Goal: Use online tool/utility: Use online tool/utility

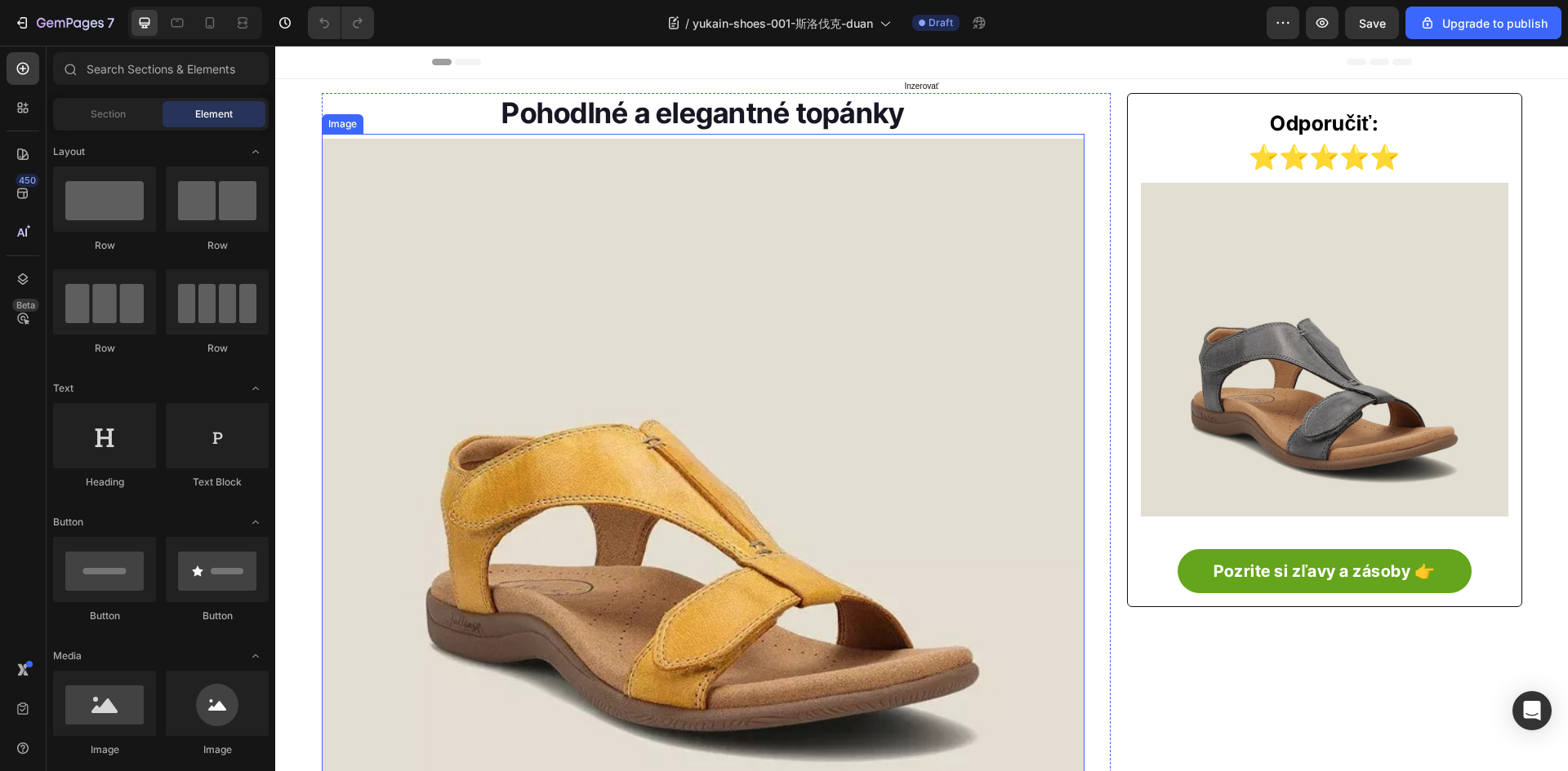
click at [565, 486] on img at bounding box center [703, 486] width 763 height 694
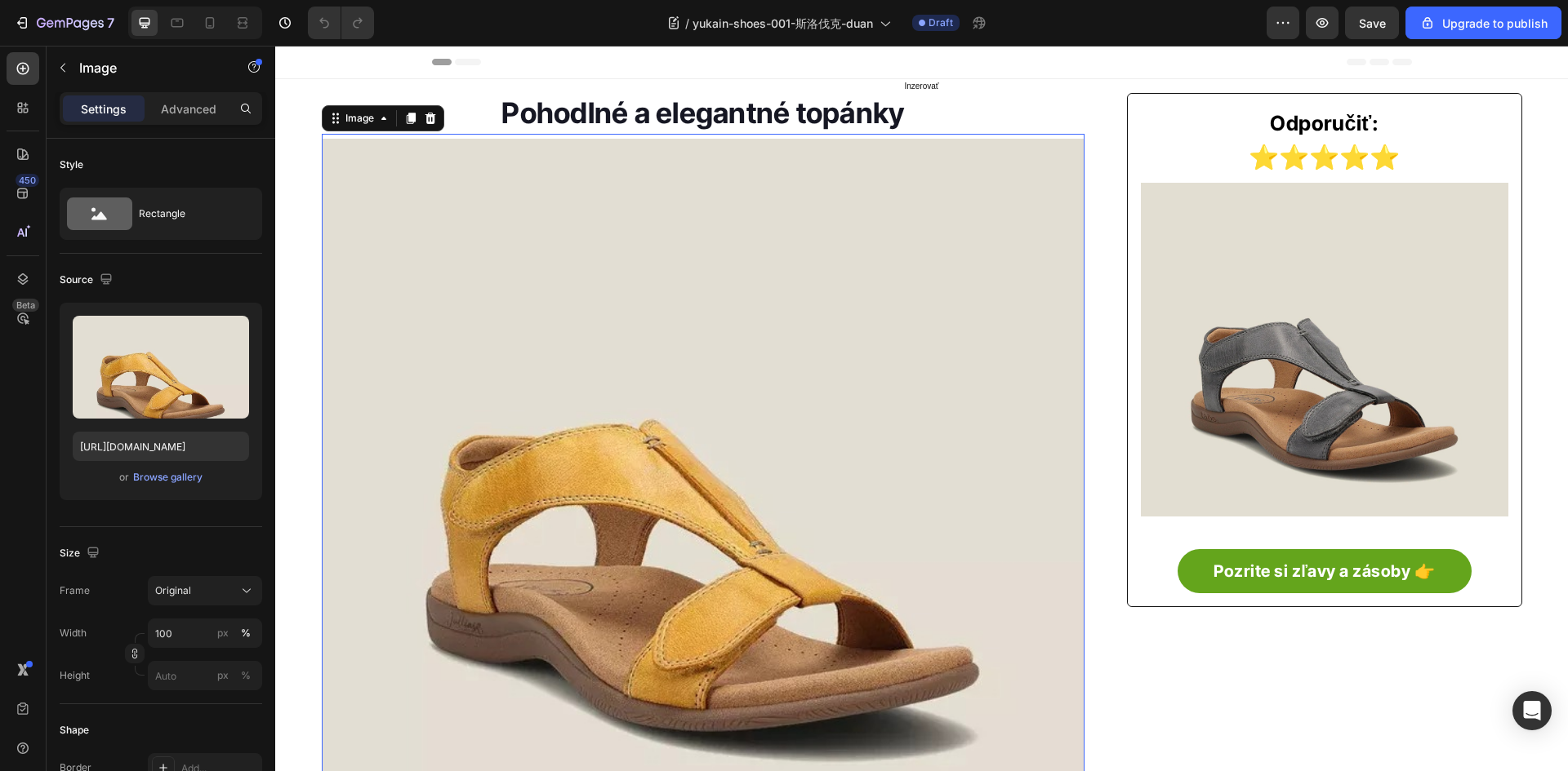
drag, startPoint x: 526, startPoint y: 438, endPoint x: 335, endPoint y: 438, distance: 191.0
click at [521, 438] on img at bounding box center [703, 486] width 763 height 694
click at [176, 446] on input "[URL][DOMAIN_NAME]" at bounding box center [161, 447] width 176 height 29
paste input "57302273683/-5-8_1800x.jpg?w=800&h=800"
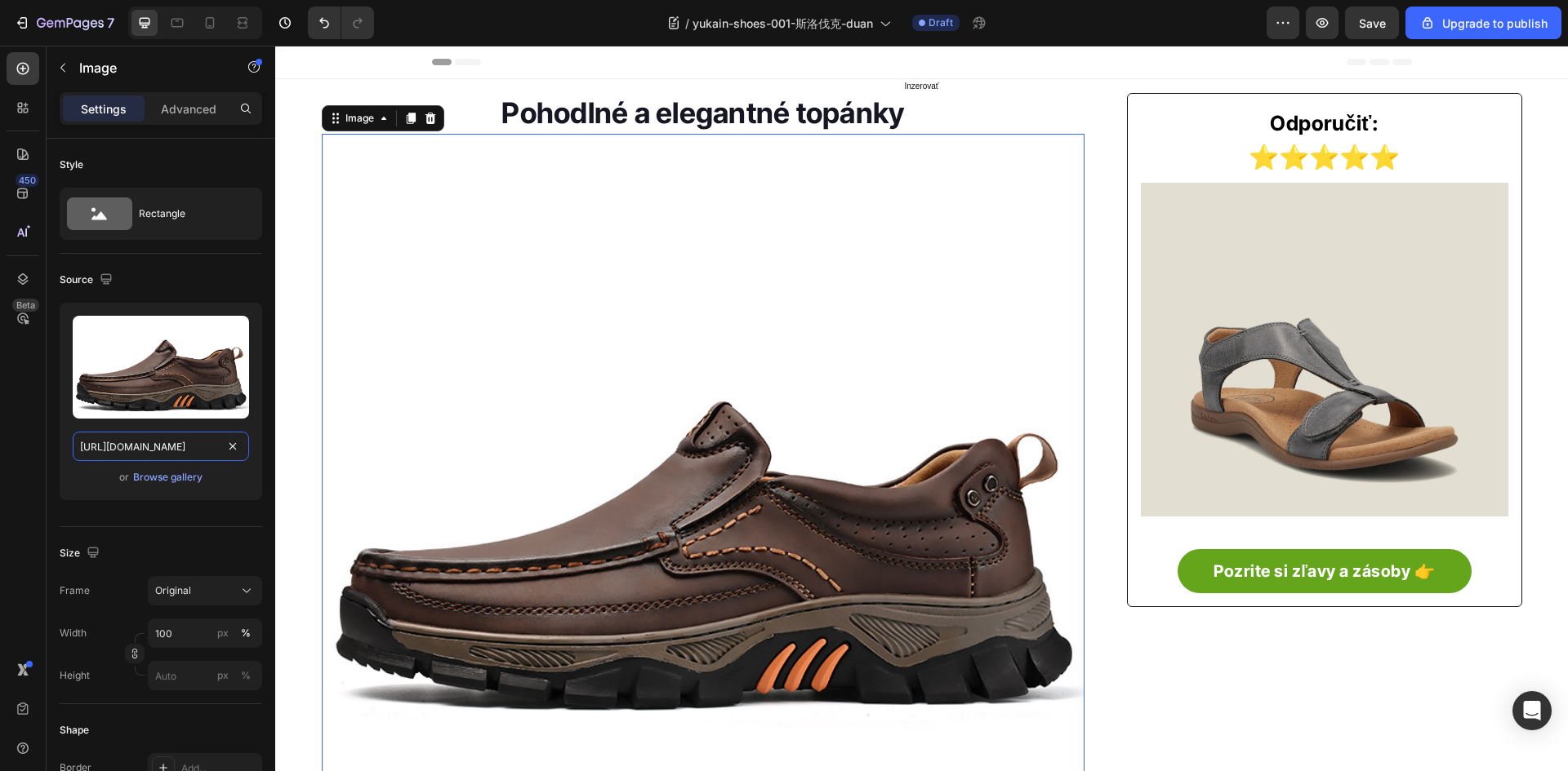
type input "[URL][DOMAIN_NAME]"
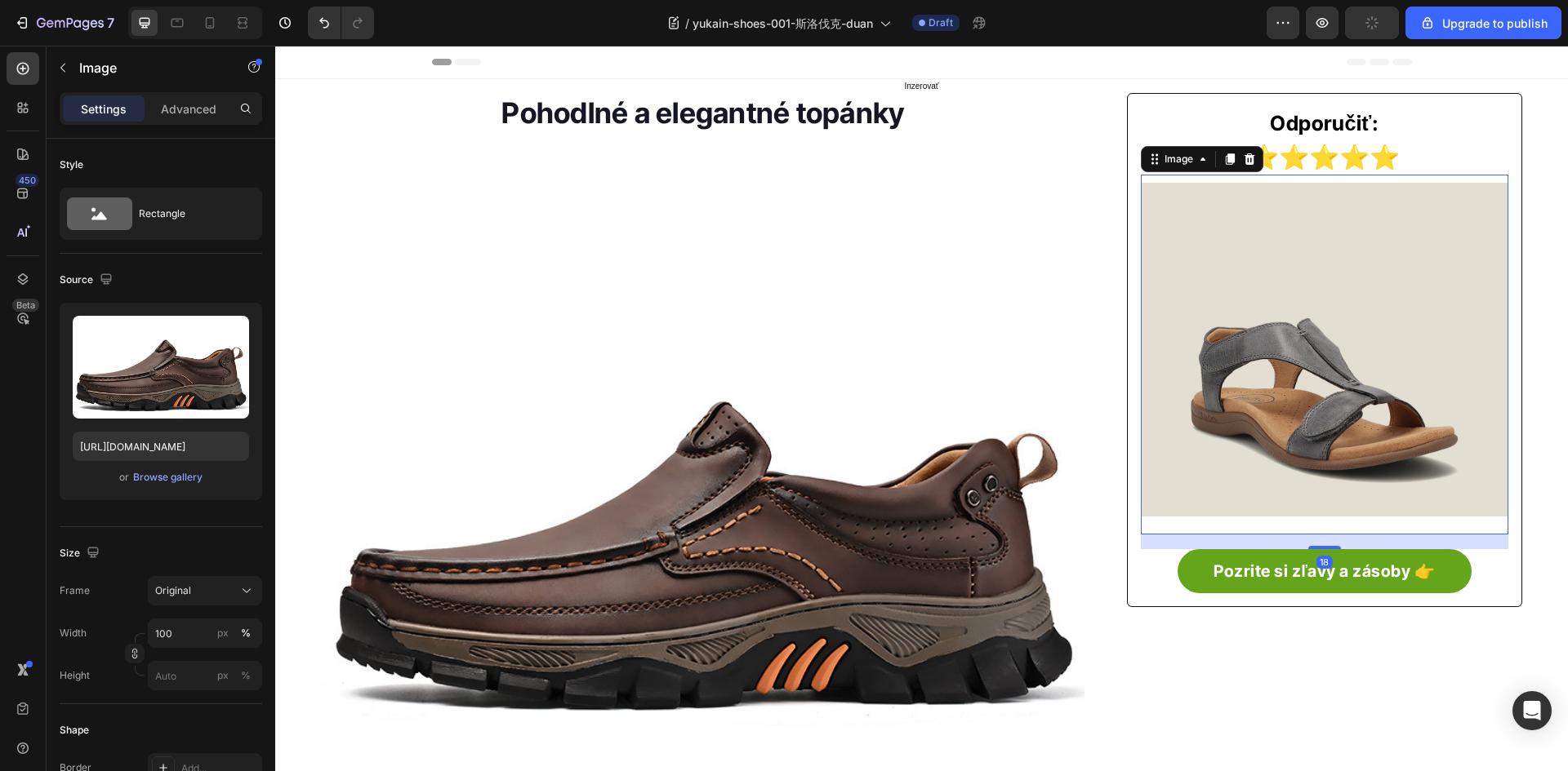
drag, startPoint x: 1280, startPoint y: 357, endPoint x: 526, endPoint y: 489, distance: 765.5
click at [1280, 357] on img at bounding box center [1324, 350] width 367 height 333
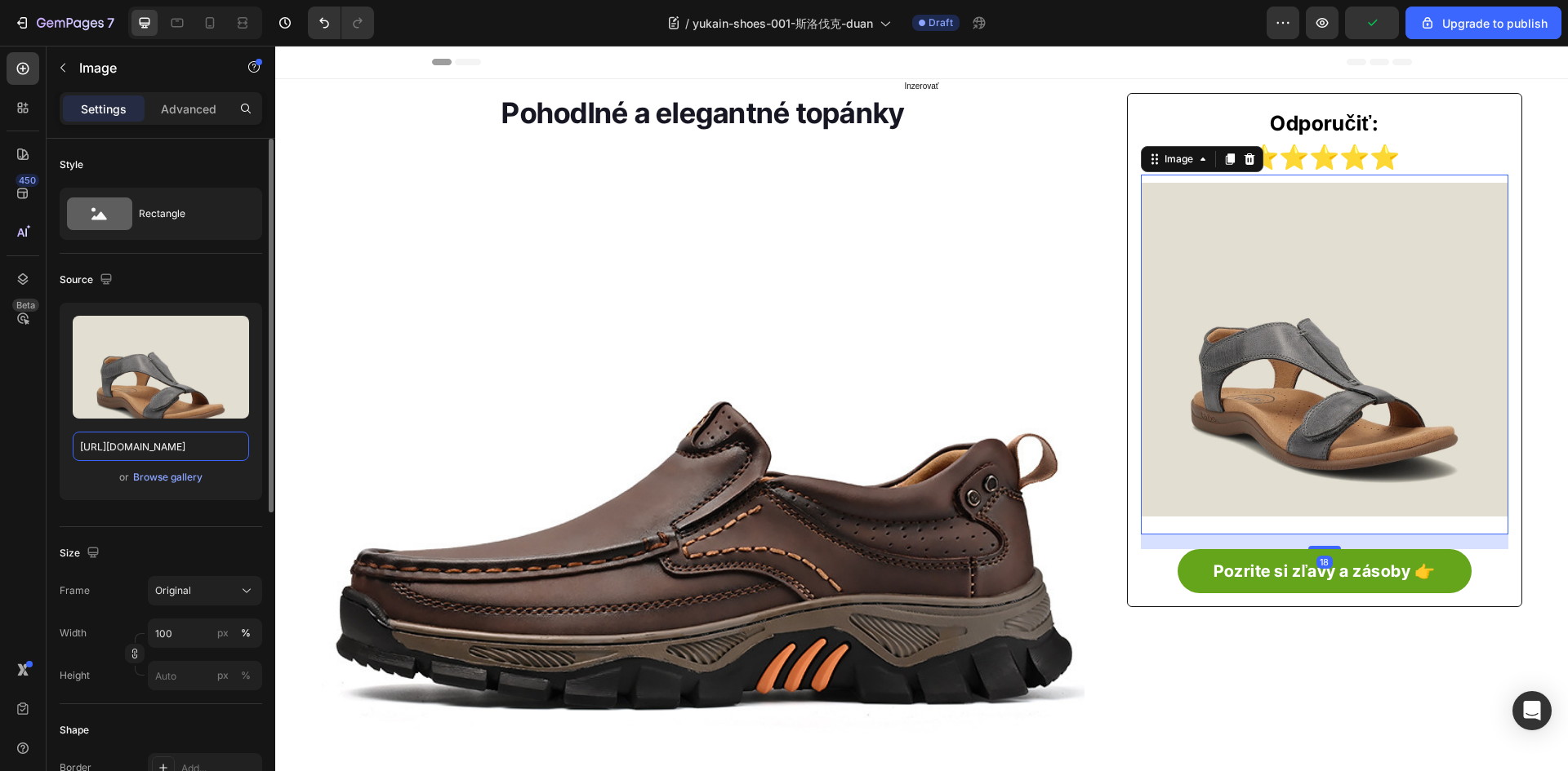
click at [169, 447] on input "[URL][DOMAIN_NAME]" at bounding box center [161, 447] width 176 height 29
paste input "57302273683/-2-9_1800x.jpg?w=800&h=8"
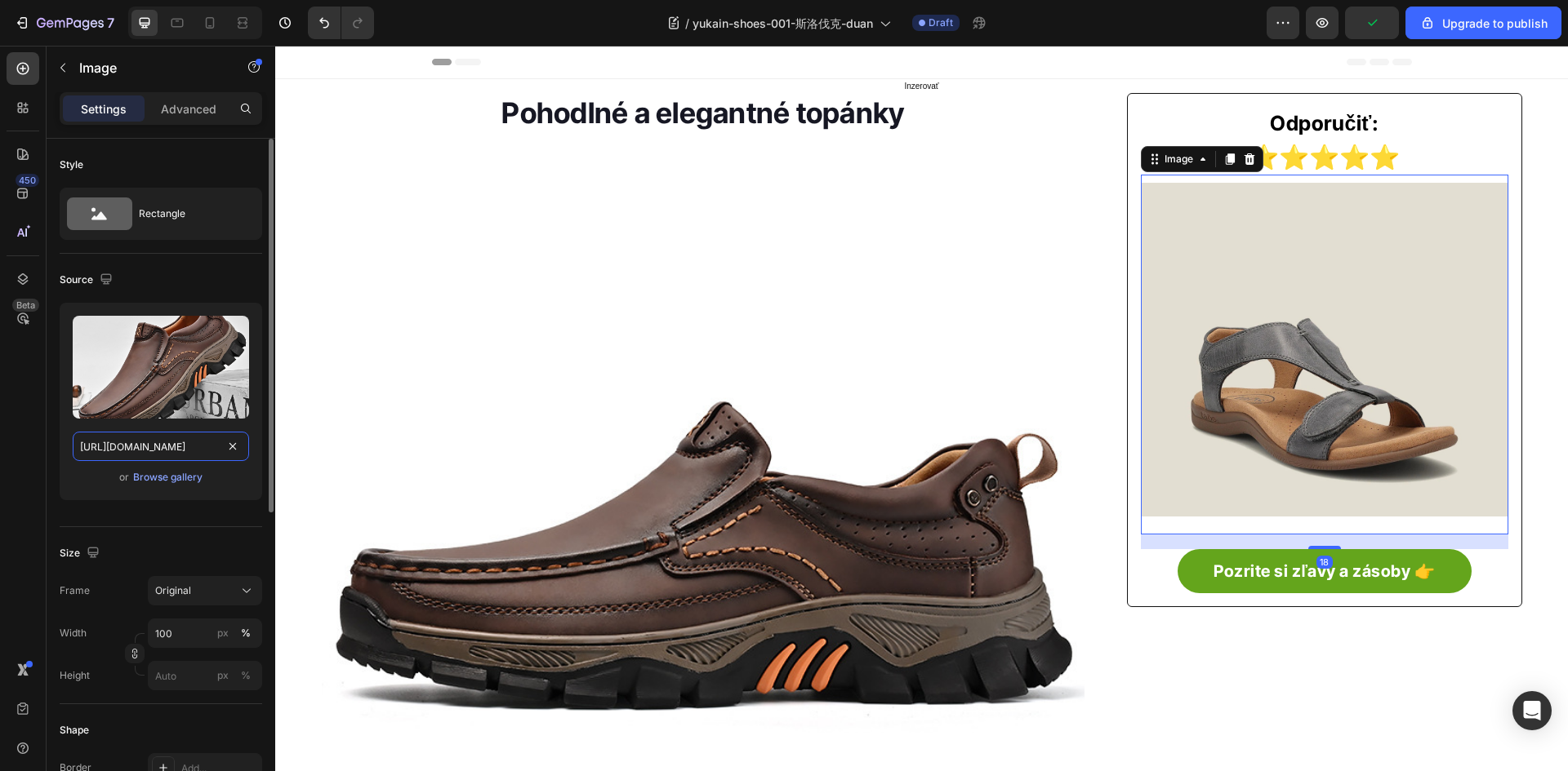
type input "[URL][DOMAIN_NAME]"
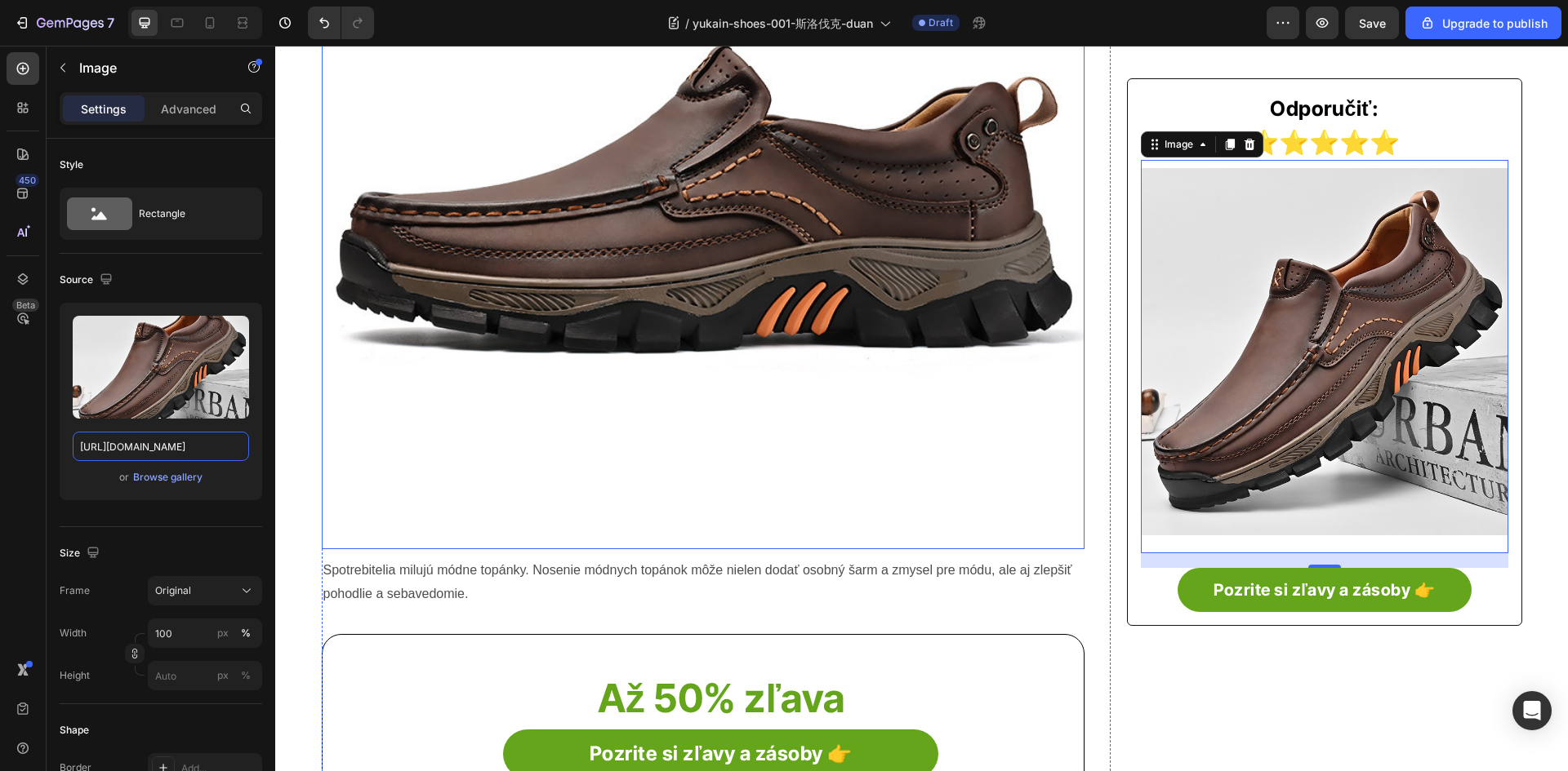
scroll to position [571, 0]
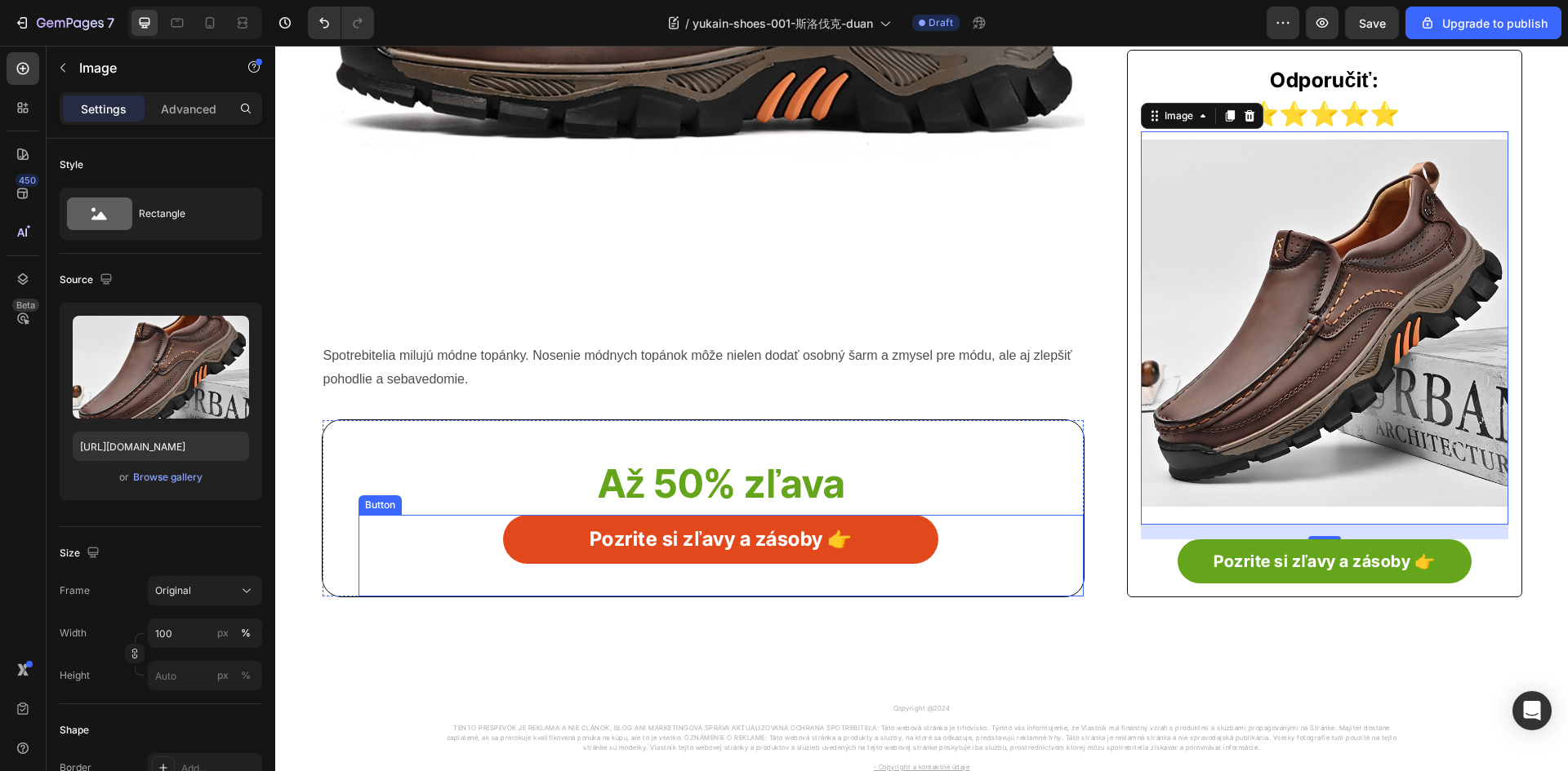
drag, startPoint x: 526, startPoint y: 539, endPoint x: 507, endPoint y: 539, distance: 19.0
click at [526, 539] on link "Pozrite si zľavy a zásoby 👉" at bounding box center [720, 540] width 435 height 49
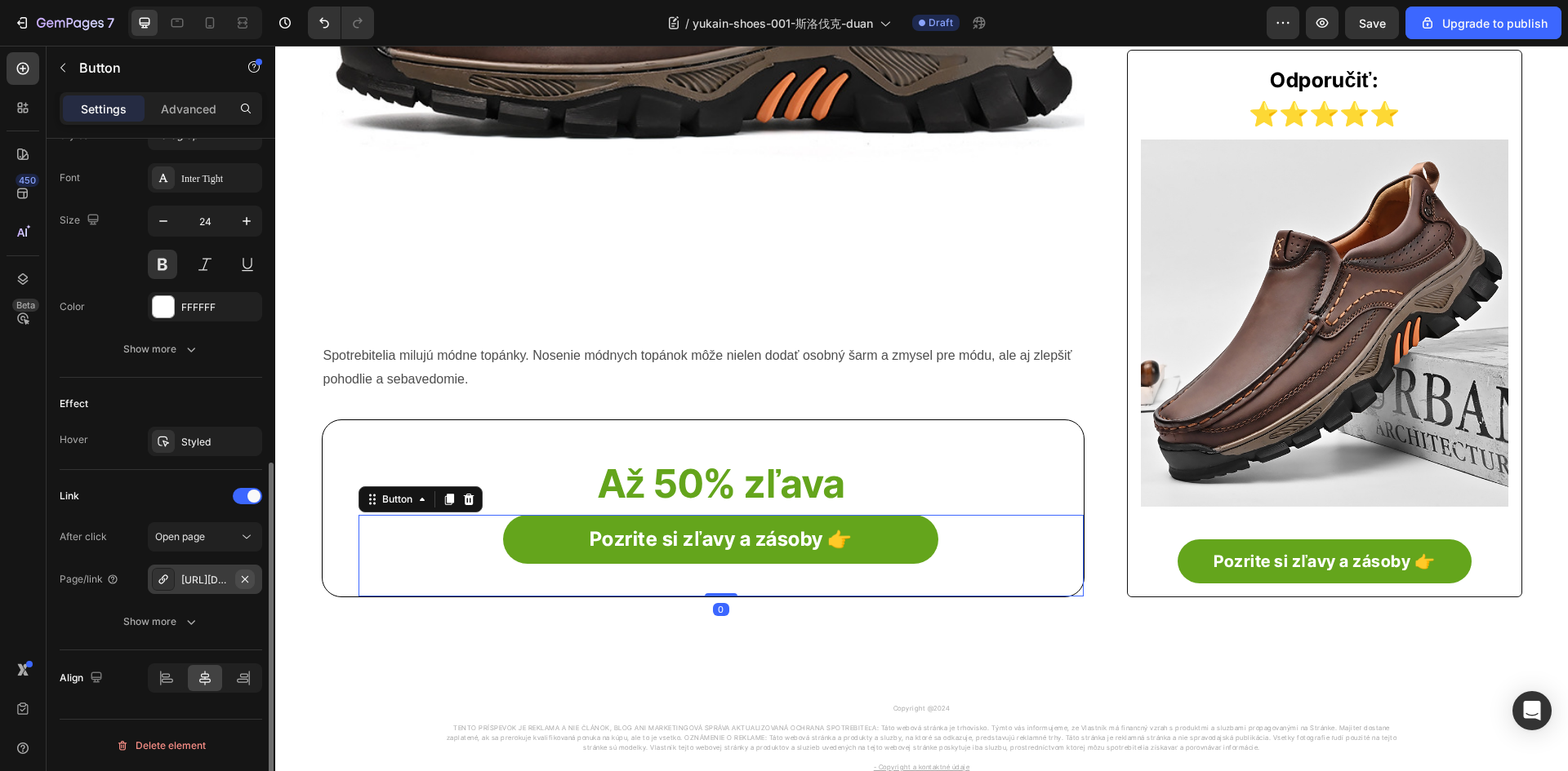
click at [247, 580] on icon "button" at bounding box center [245, 578] width 7 height 7
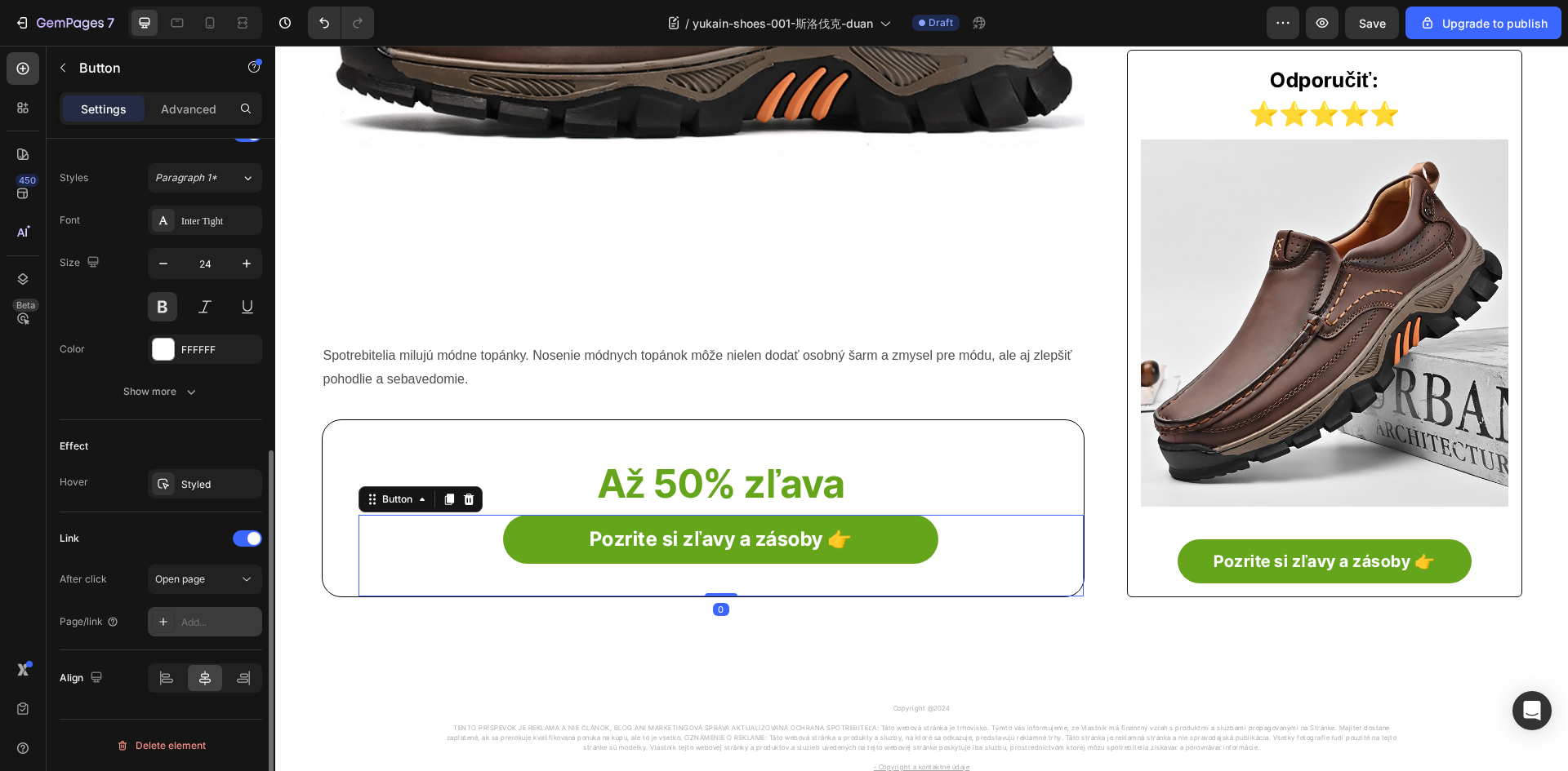
click at [170, 629] on div at bounding box center [163, 621] width 23 height 23
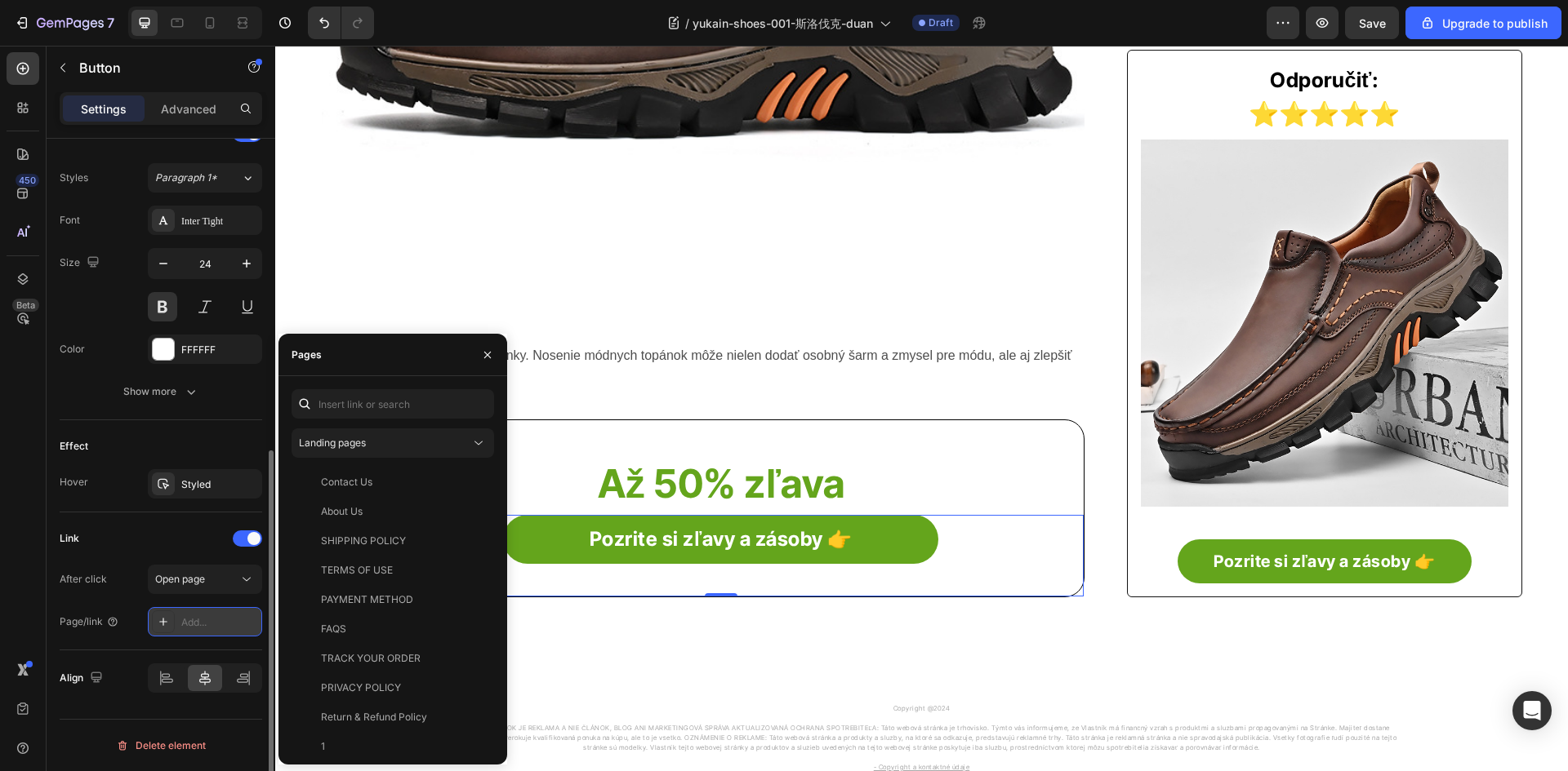
click at [161, 622] on icon at bounding box center [163, 622] width 8 height 8
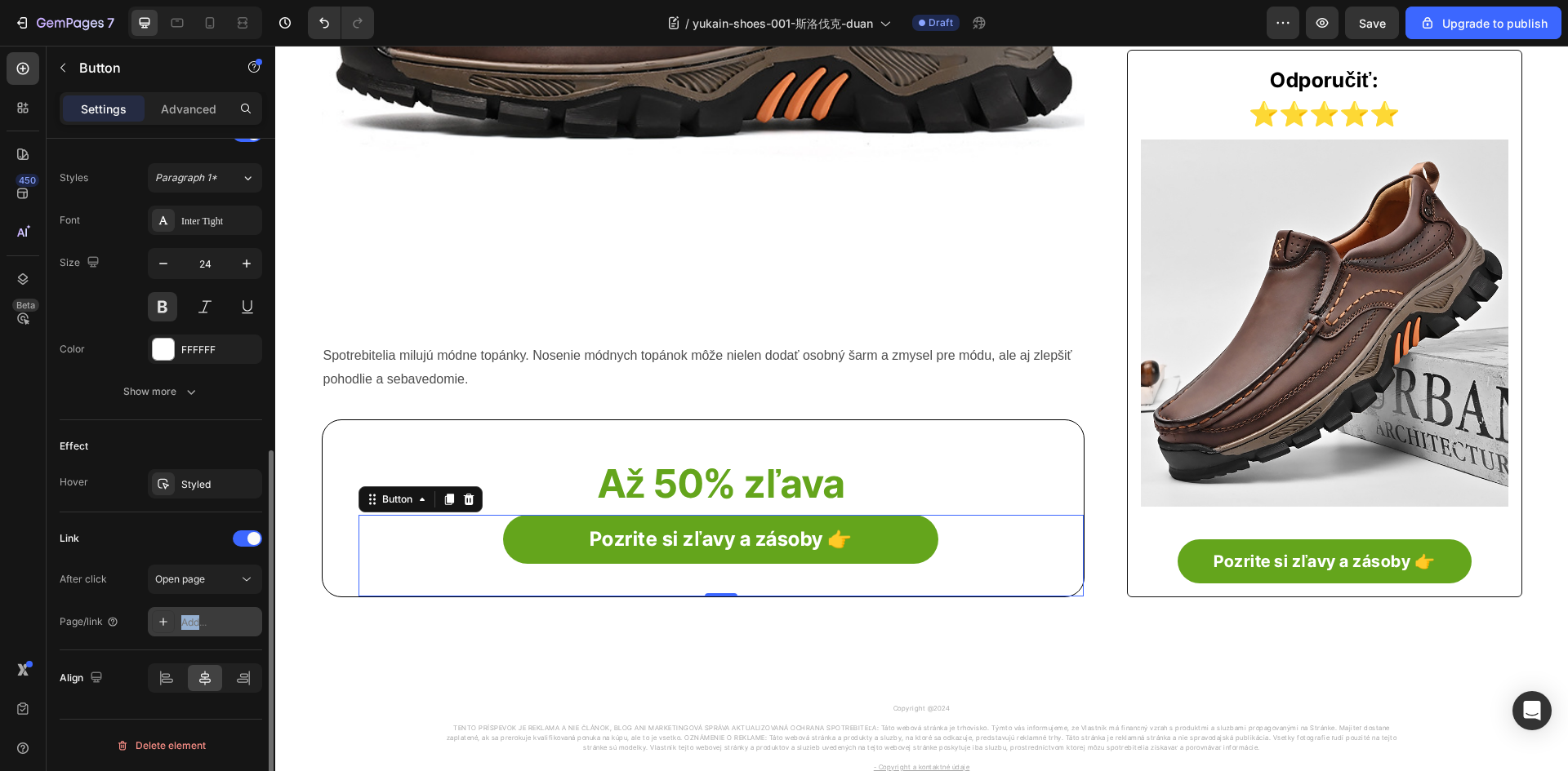
click at [161, 622] on icon at bounding box center [163, 622] width 8 height 8
paste input "[URL][DOMAIN_NAME]"
type input "[URL][DOMAIN_NAME]"
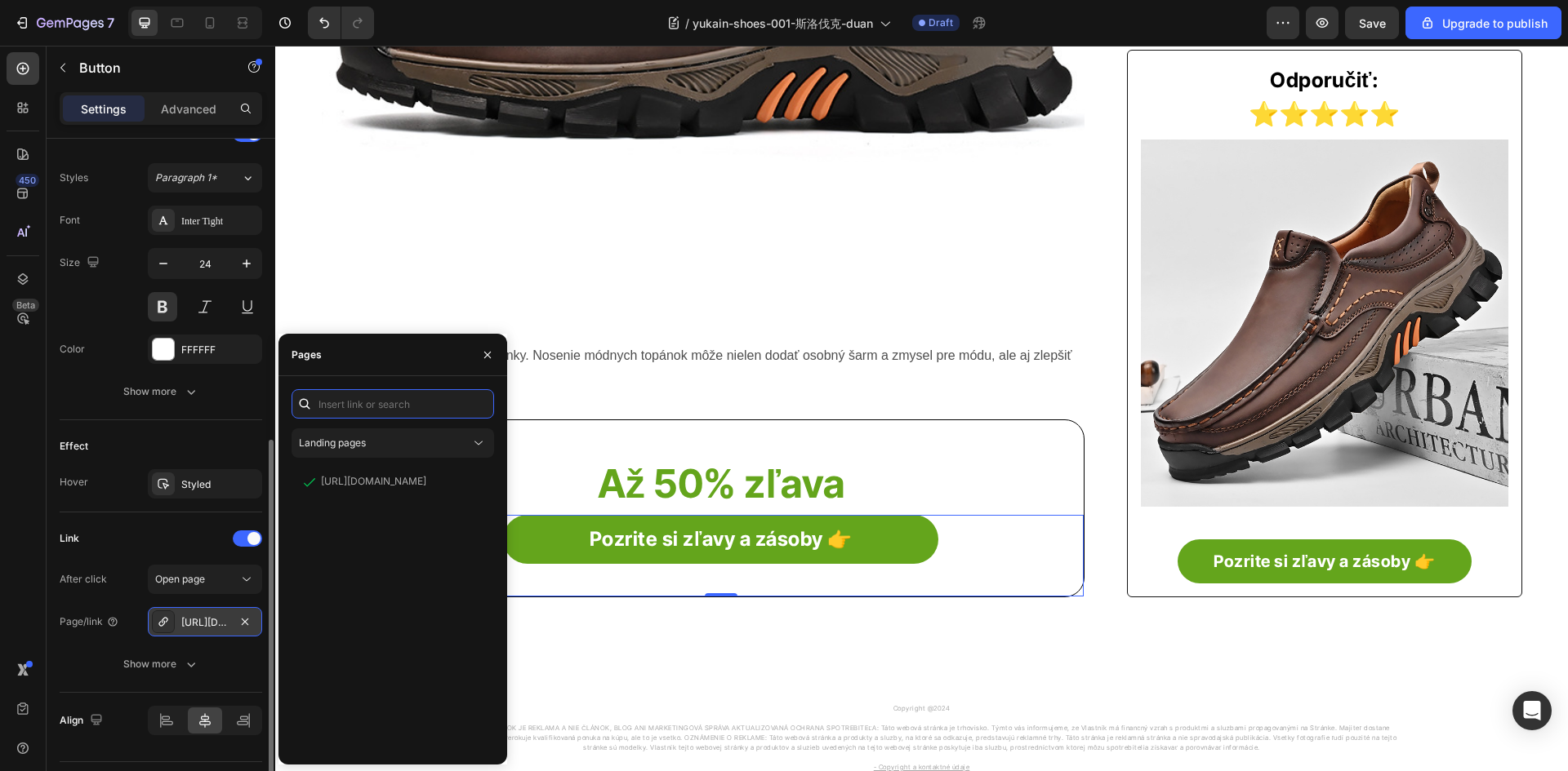
scroll to position [0, 0]
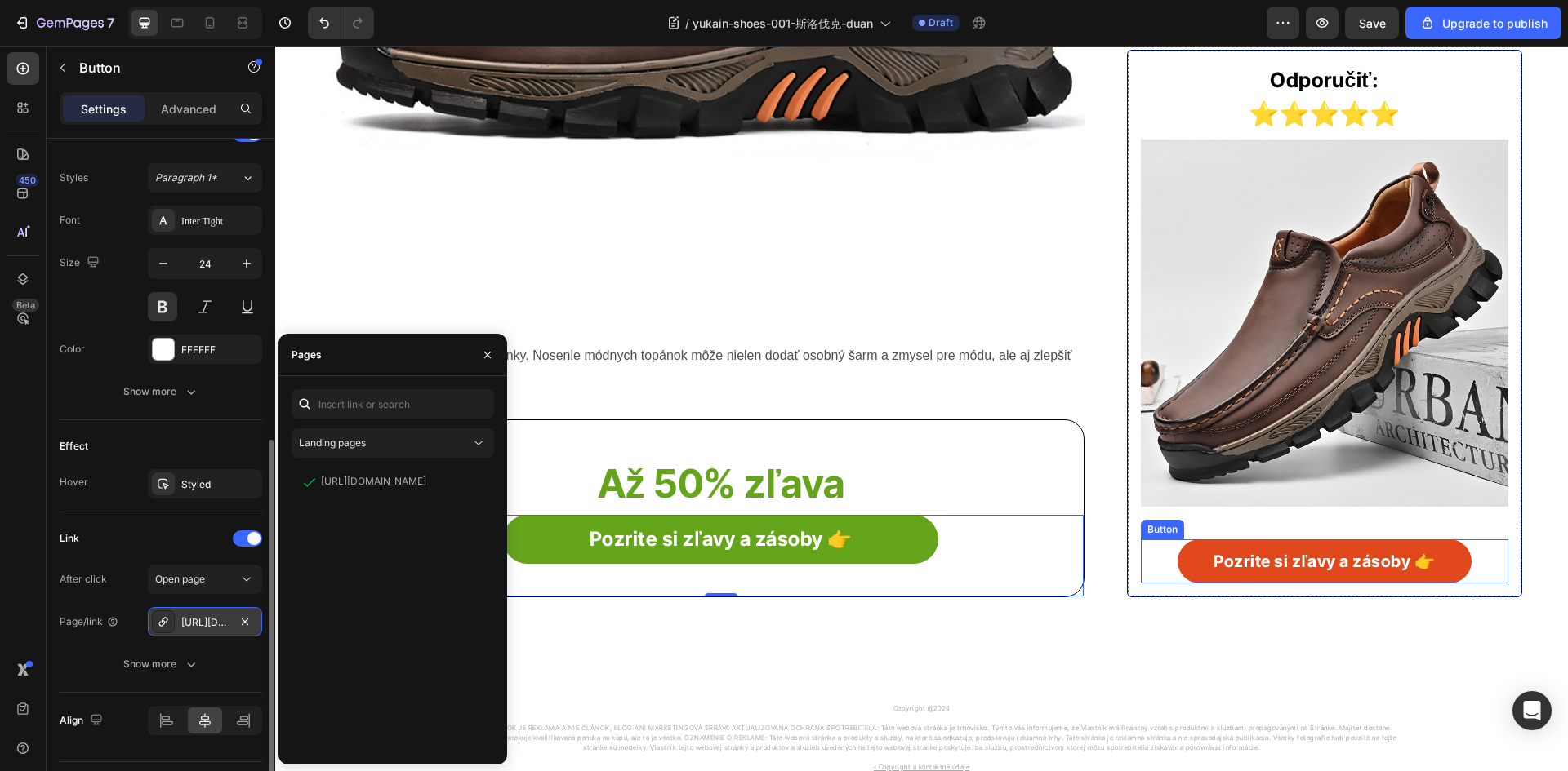
drag, startPoint x: 1186, startPoint y: 554, endPoint x: 1177, endPoint y: 554, distance: 9.0
click at [1186, 554] on link "Pozrite si zľavy a zásoby 👉" at bounding box center [1323, 561] width 293 height 44
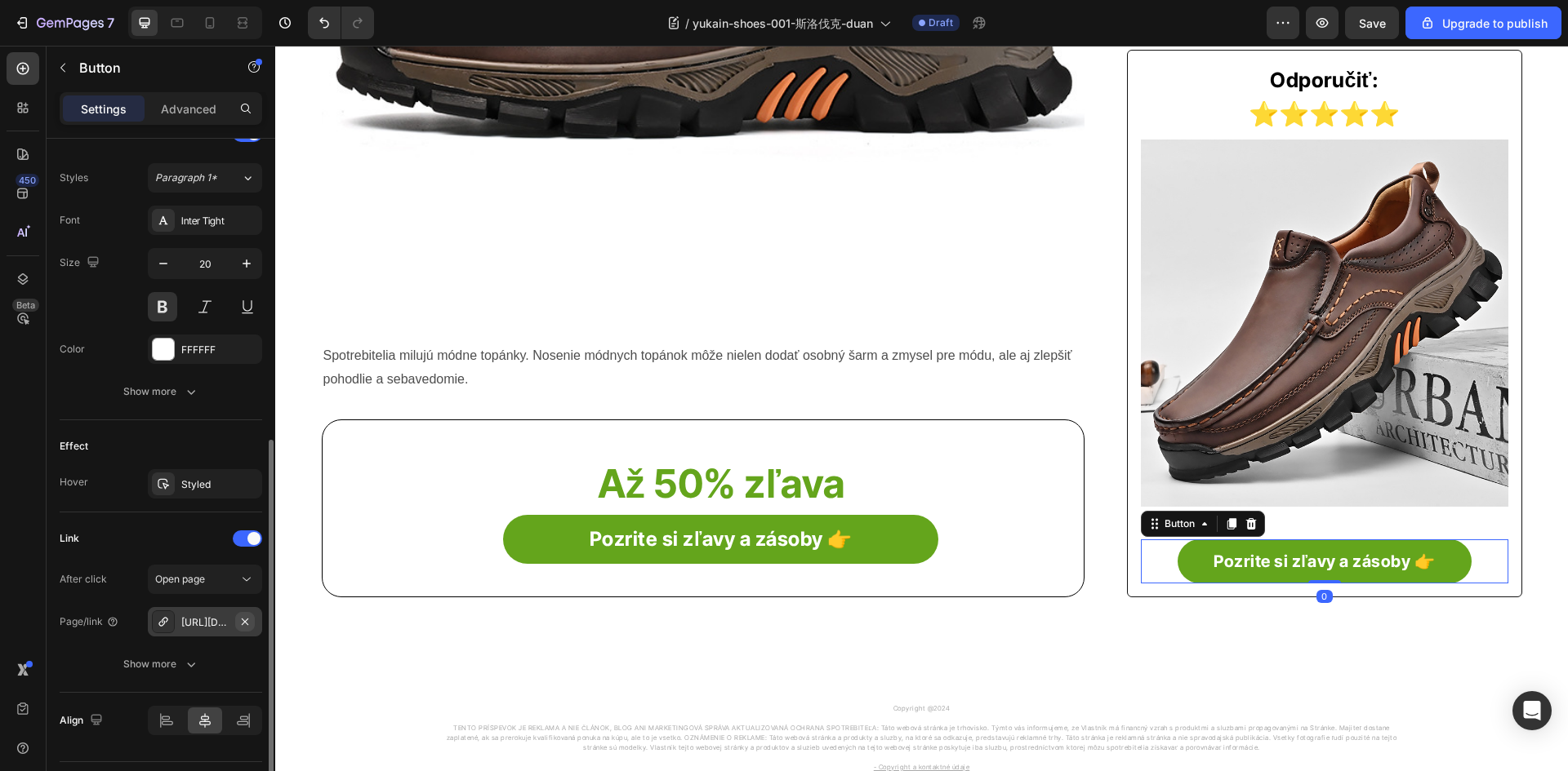
click at [241, 624] on icon "button" at bounding box center [244, 621] width 13 height 13
click at [176, 626] on div "Add..." at bounding box center [205, 622] width 115 height 29
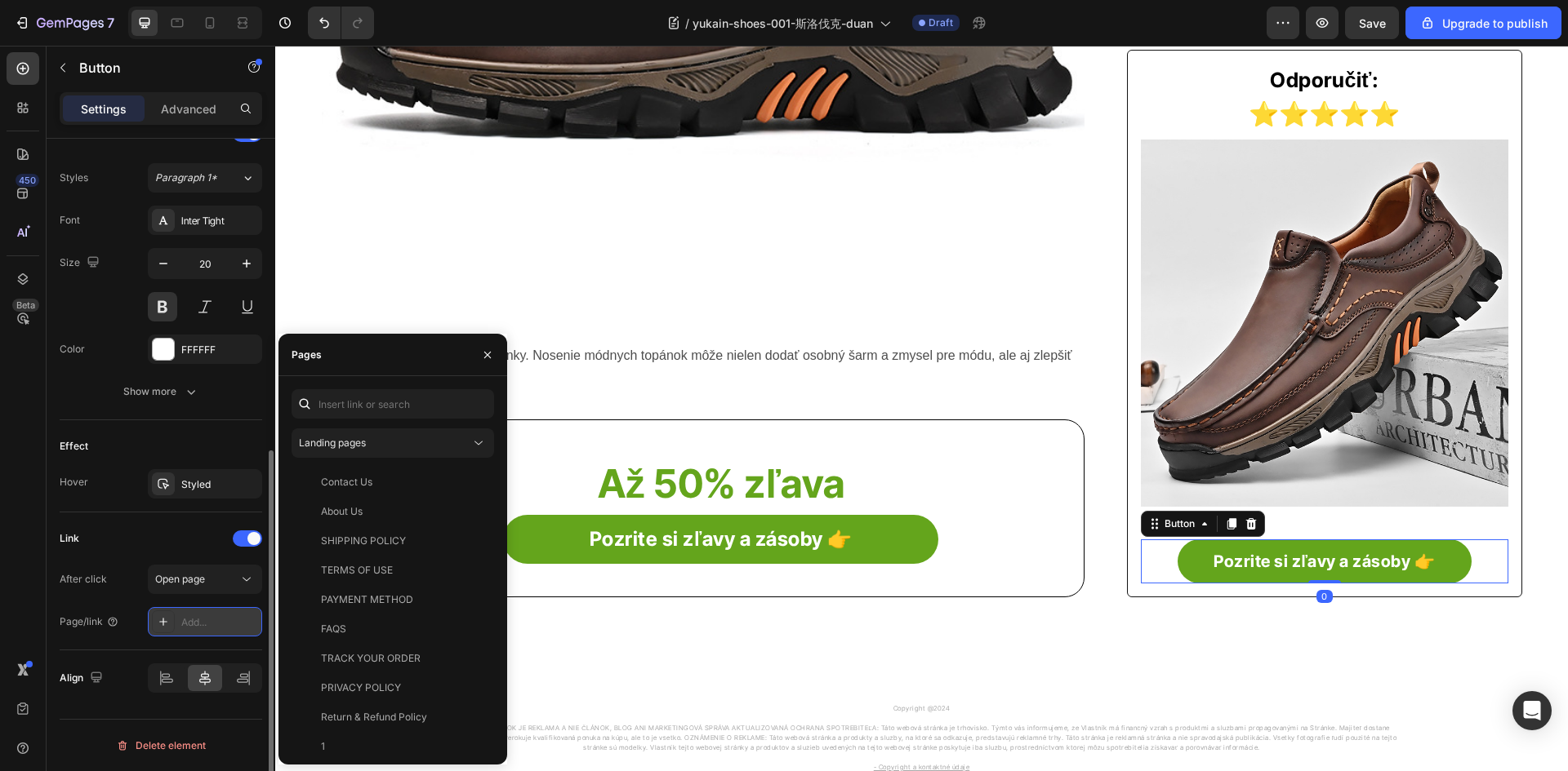
click at [165, 624] on icon at bounding box center [163, 621] width 13 height 13
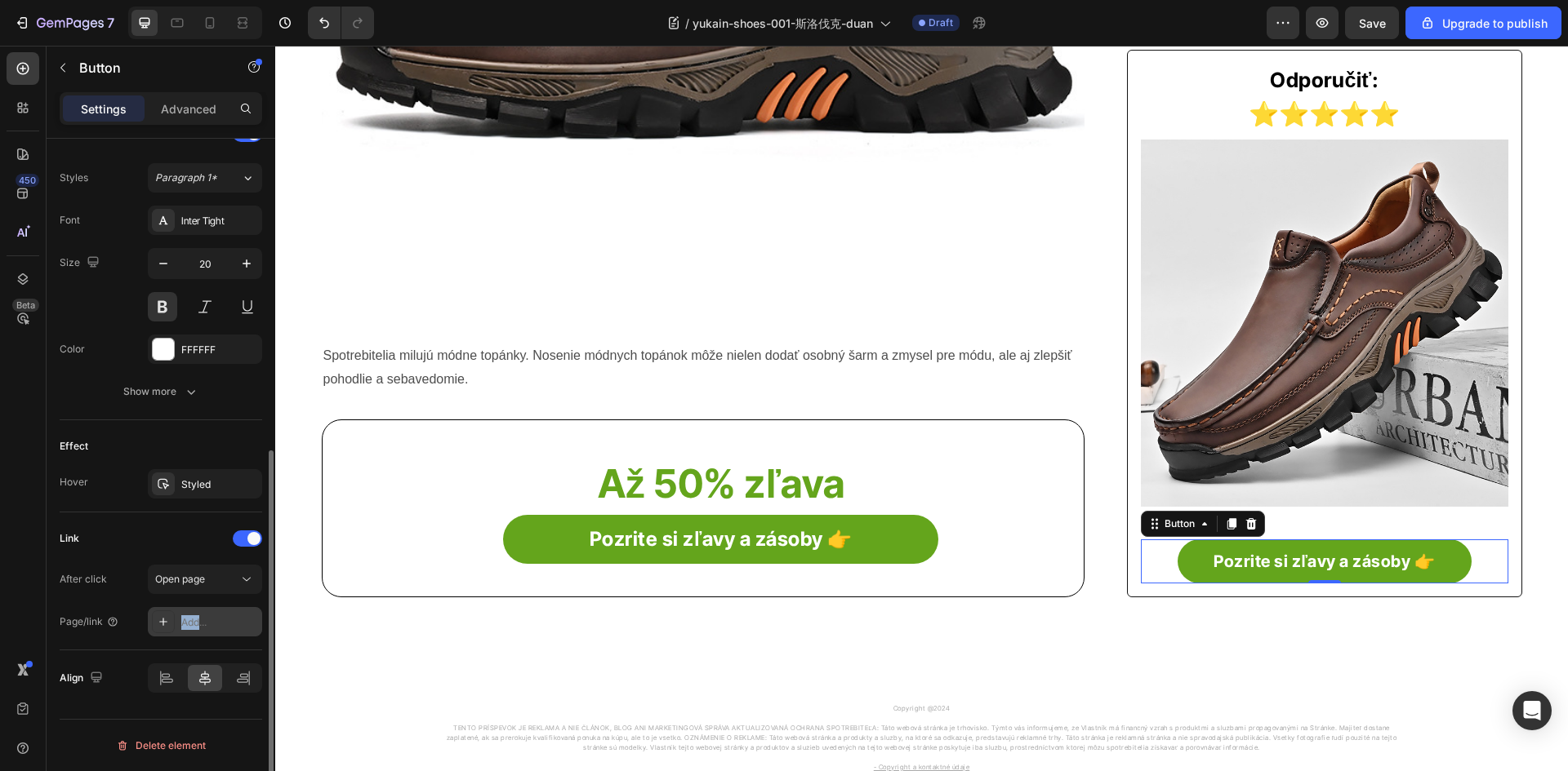
click at [165, 624] on icon at bounding box center [163, 621] width 13 height 13
paste input "[URL][DOMAIN_NAME]"
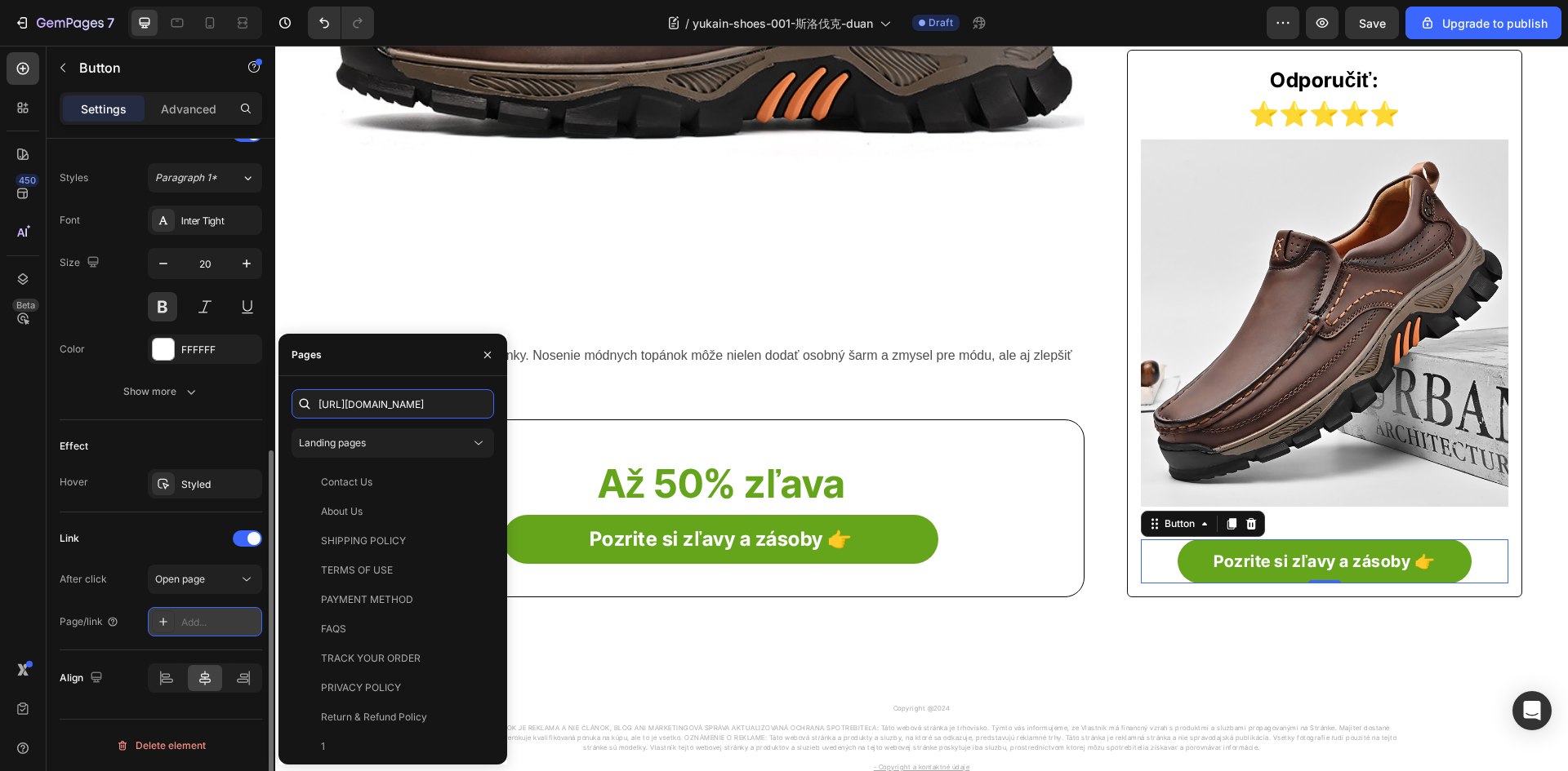
scroll to position [0, 30]
type input "[URL][DOMAIN_NAME]"
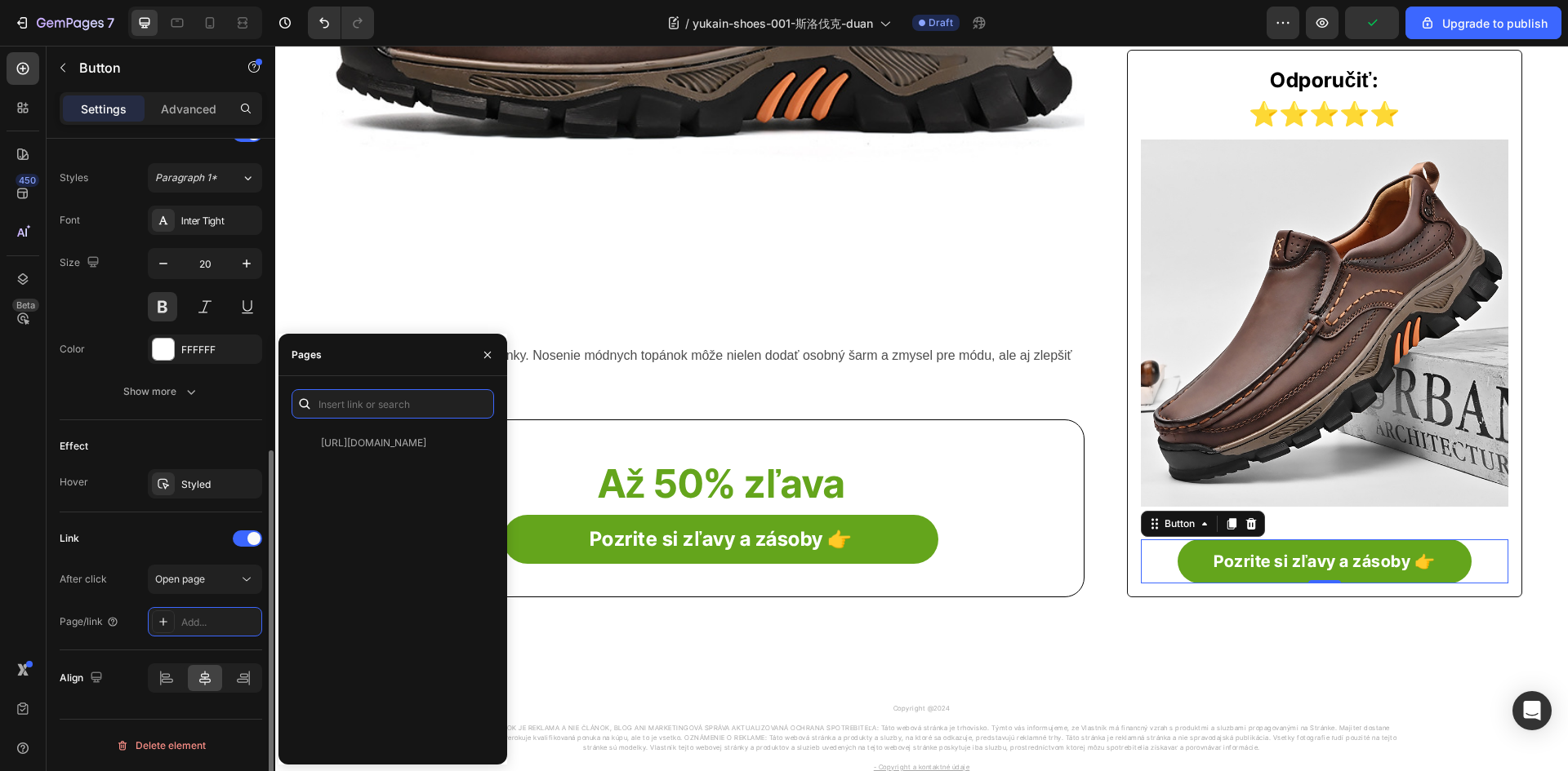
scroll to position [0, 0]
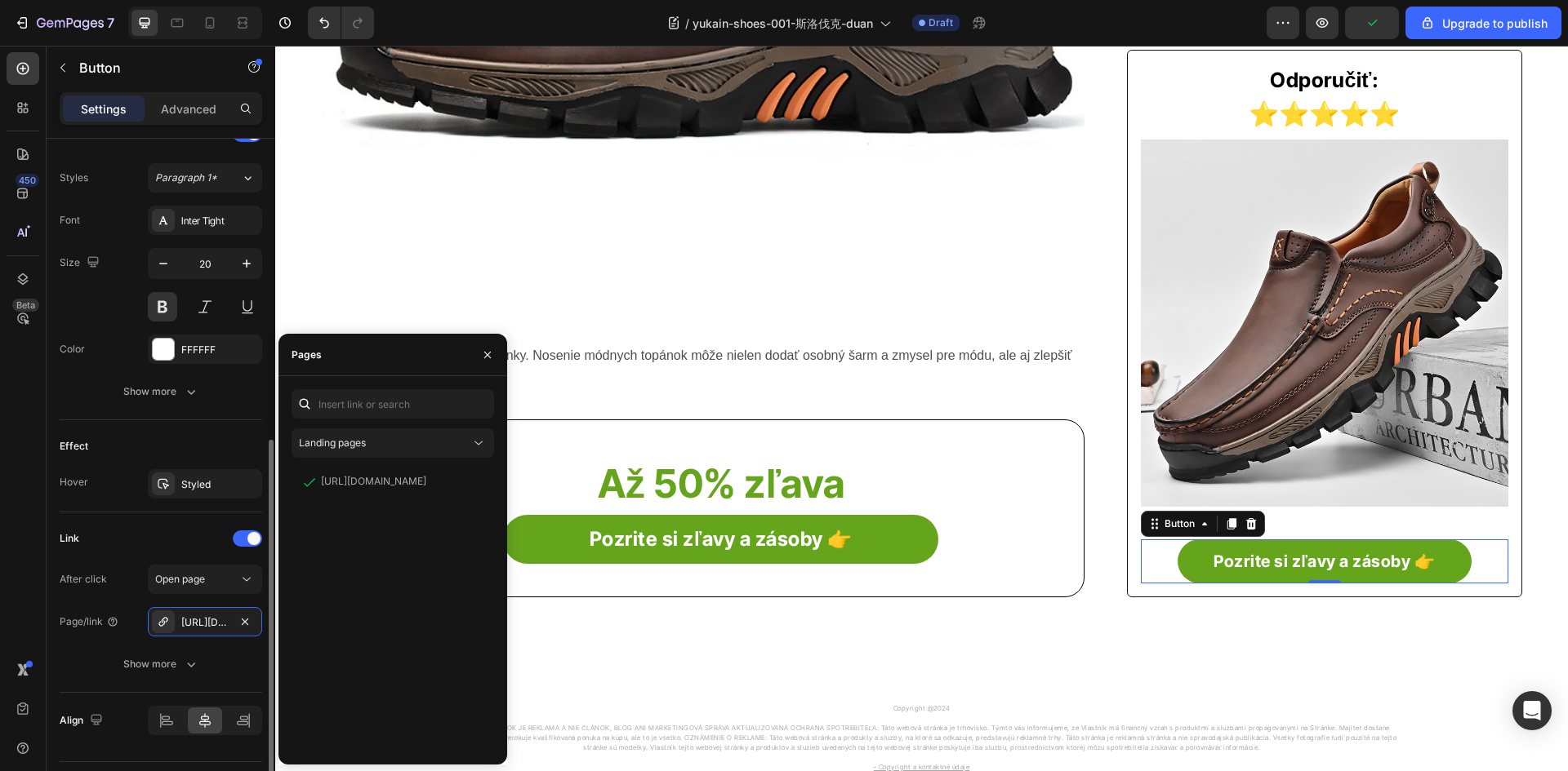
click at [121, 551] on div "Link" at bounding box center [161, 539] width 203 height 26
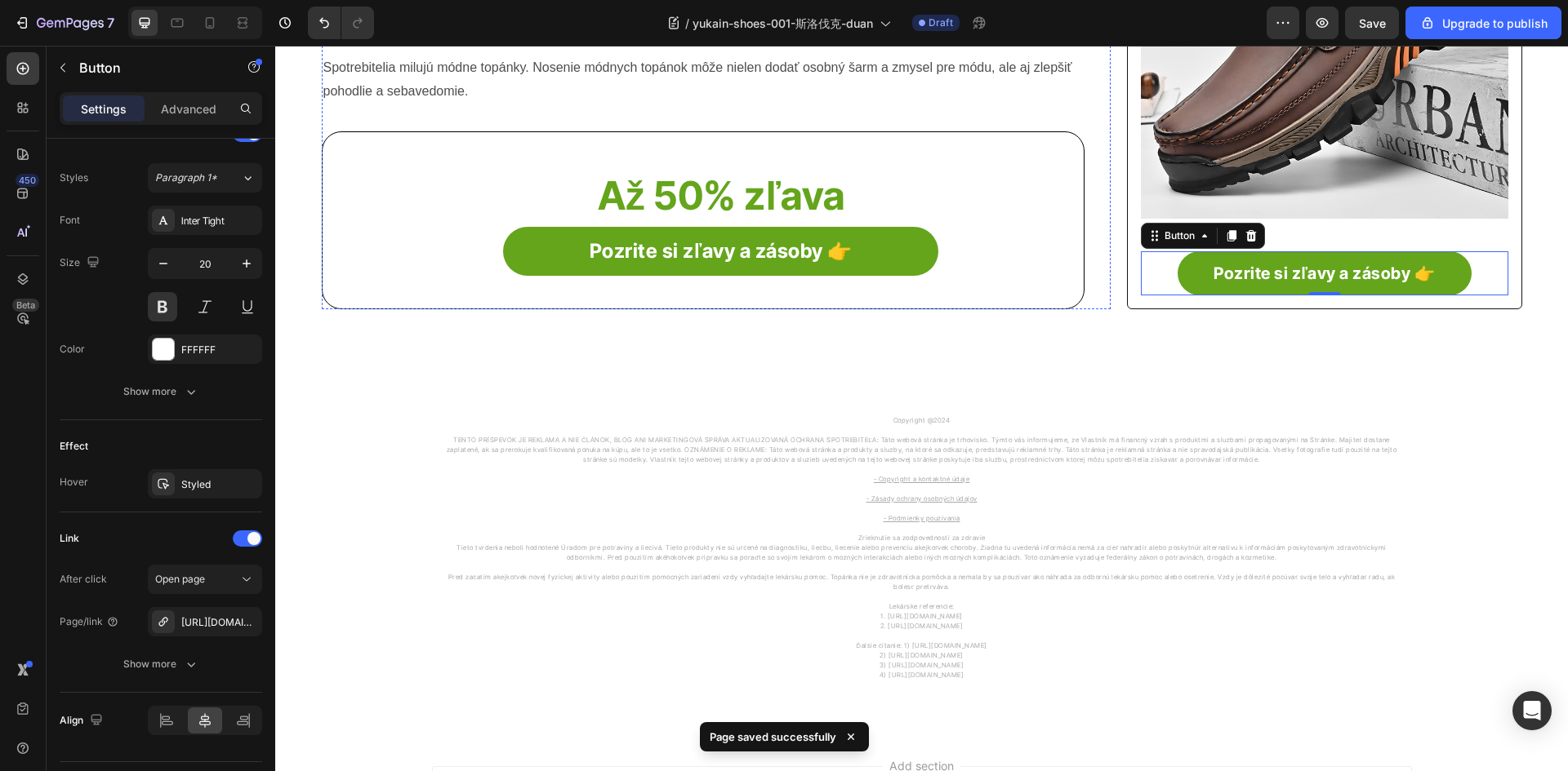
scroll to position [1018, 0]
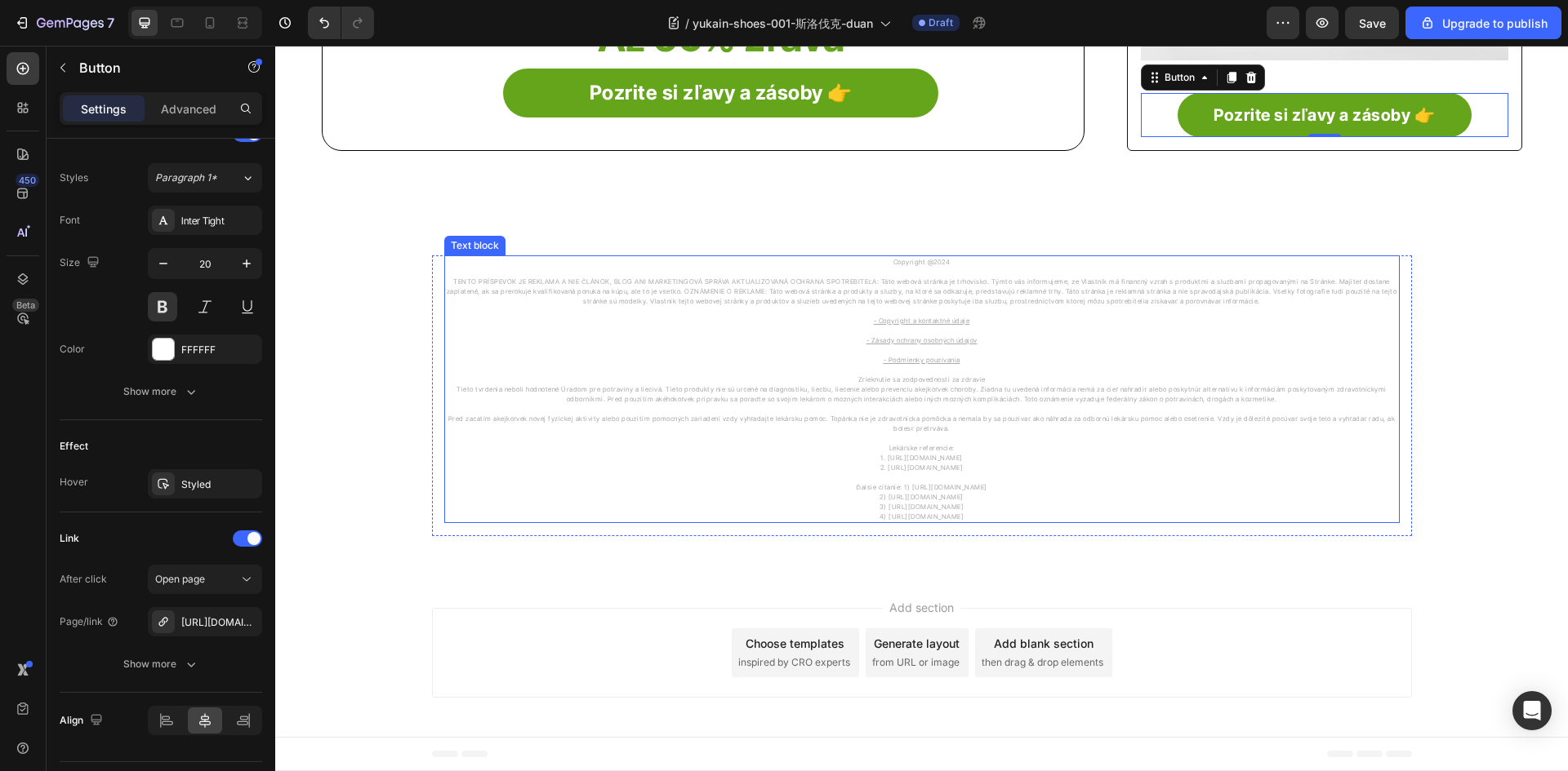
click at [905, 320] on u "- Copyright a kontaktné údaje" at bounding box center [921, 320] width 96 height 8
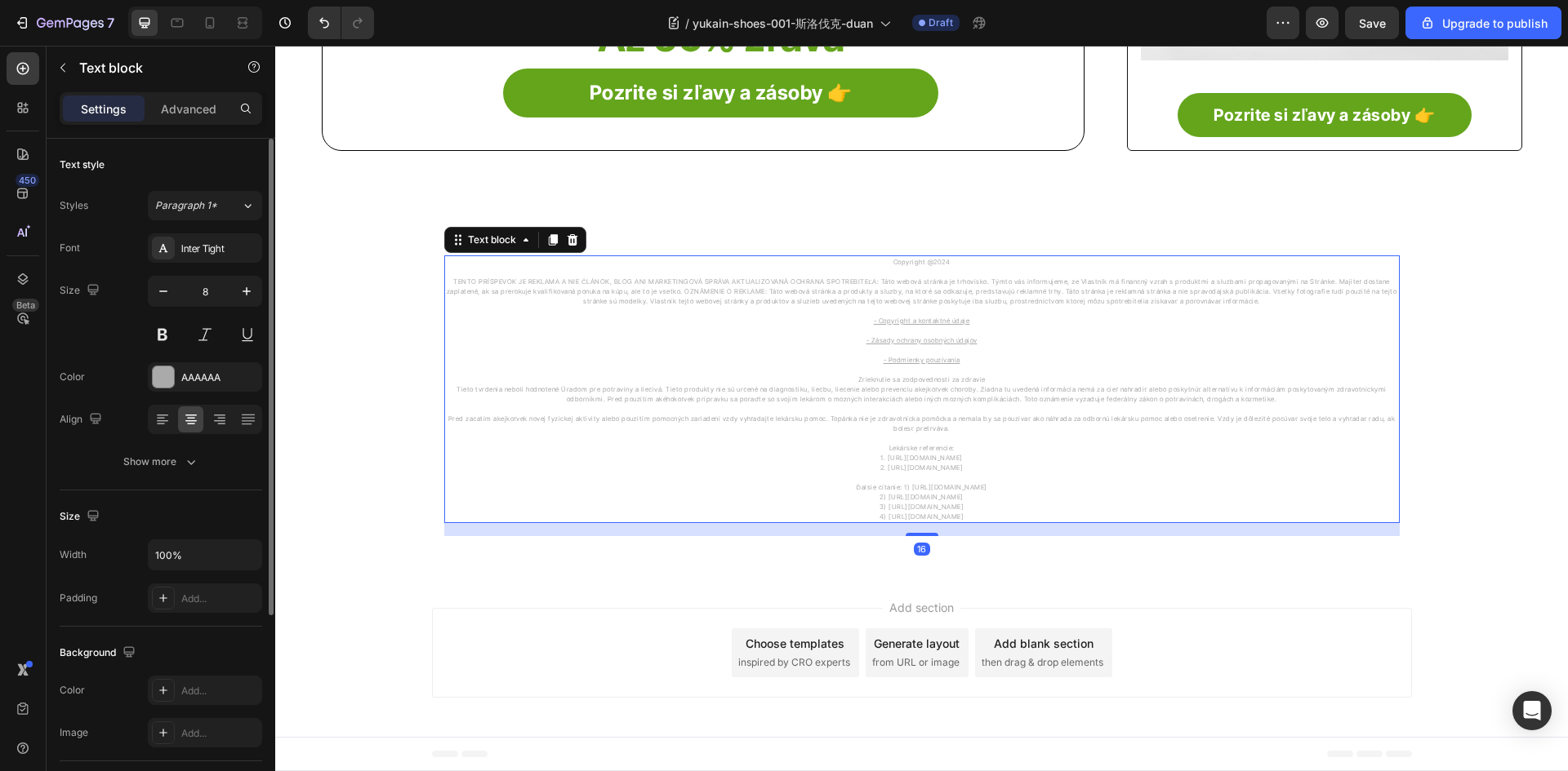
drag, startPoint x: 912, startPoint y: 317, endPoint x: 907, endPoint y: 327, distance: 11.2
click at [912, 317] on u "- Copyright a kontaktné údaje" at bounding box center [921, 320] width 96 height 8
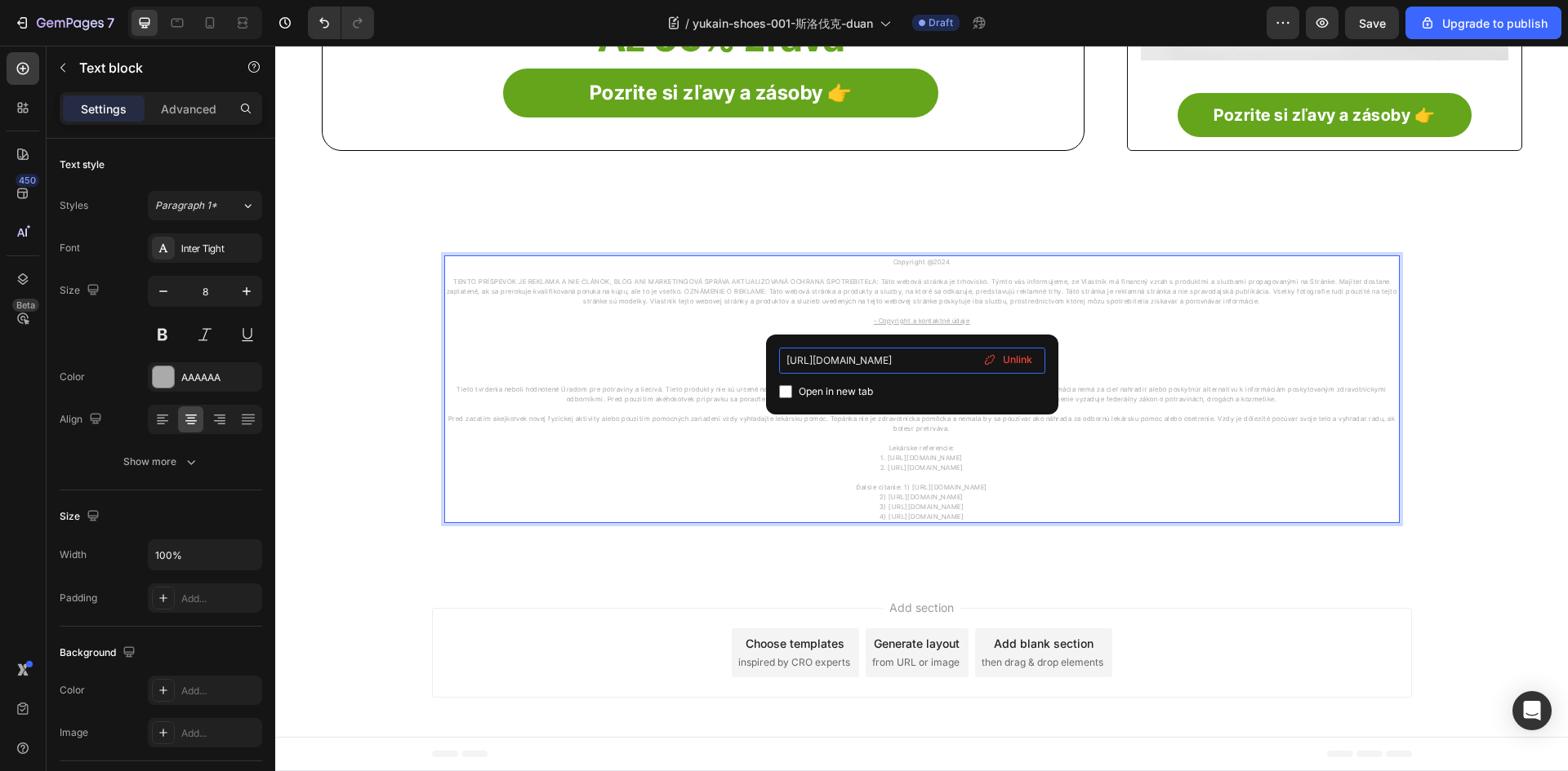
click at [829, 360] on input "[URL][DOMAIN_NAME]" at bounding box center [912, 361] width 267 height 26
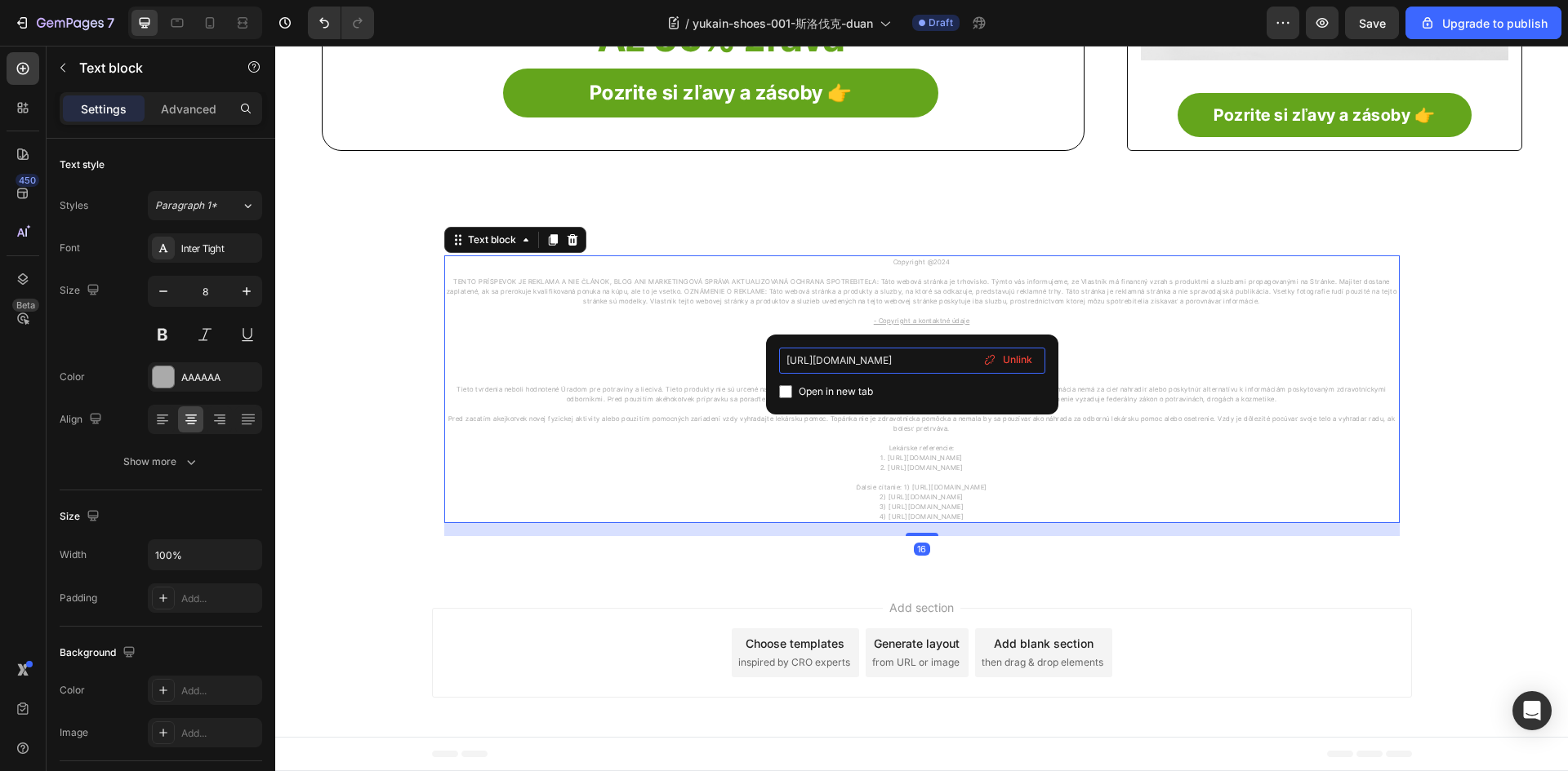
click at [829, 360] on input "[URL][DOMAIN_NAME]" at bounding box center [912, 361] width 267 height 26
type input "[URL][DOMAIN_NAME]"
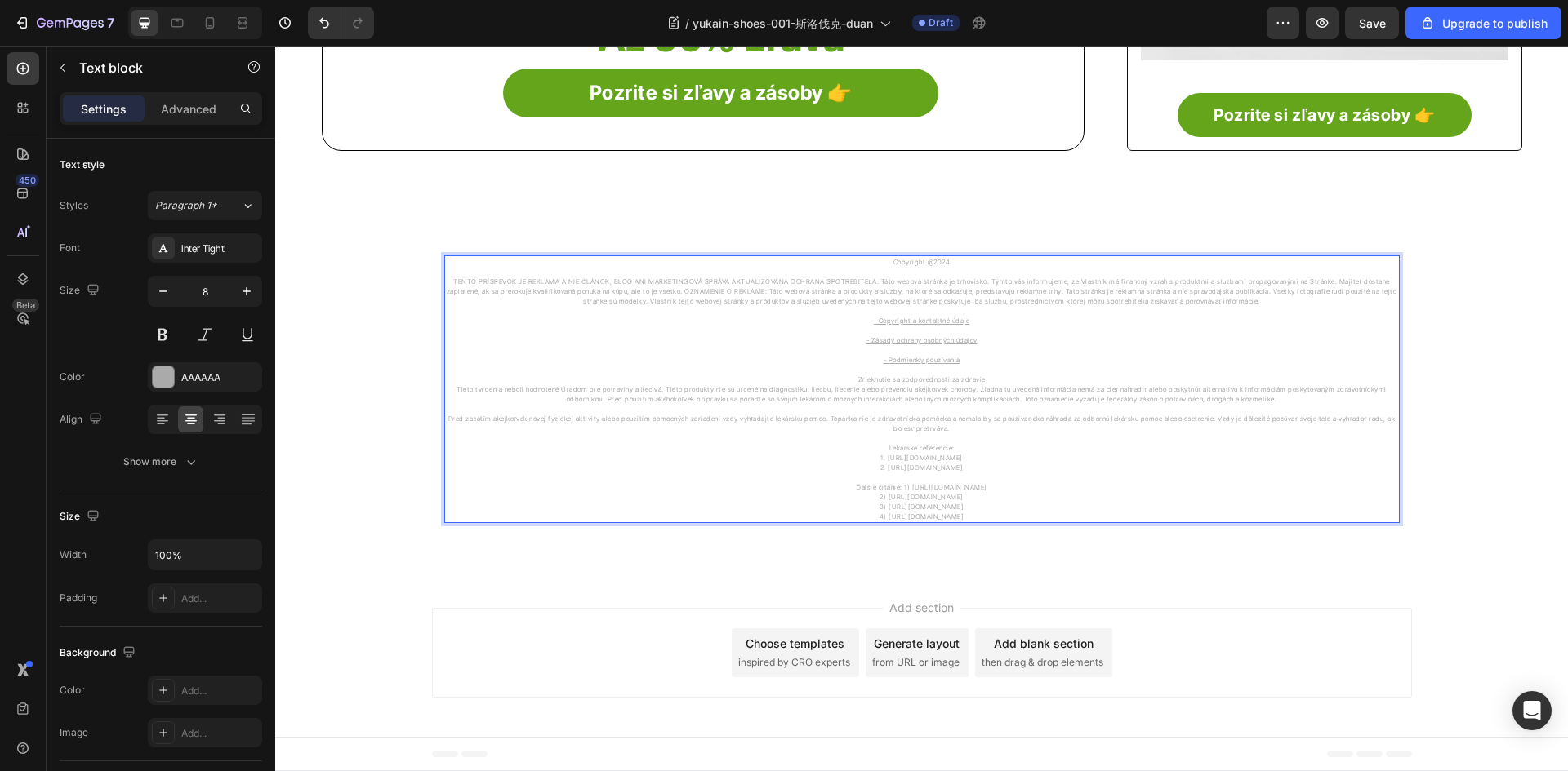
click at [935, 334] on p "- Zásady ochrany osobných údajov" at bounding box center [921, 335] width 952 height 20
click at [927, 339] on u "- Zásady ochrany osobných údajov" at bounding box center [921, 340] width 111 height 8
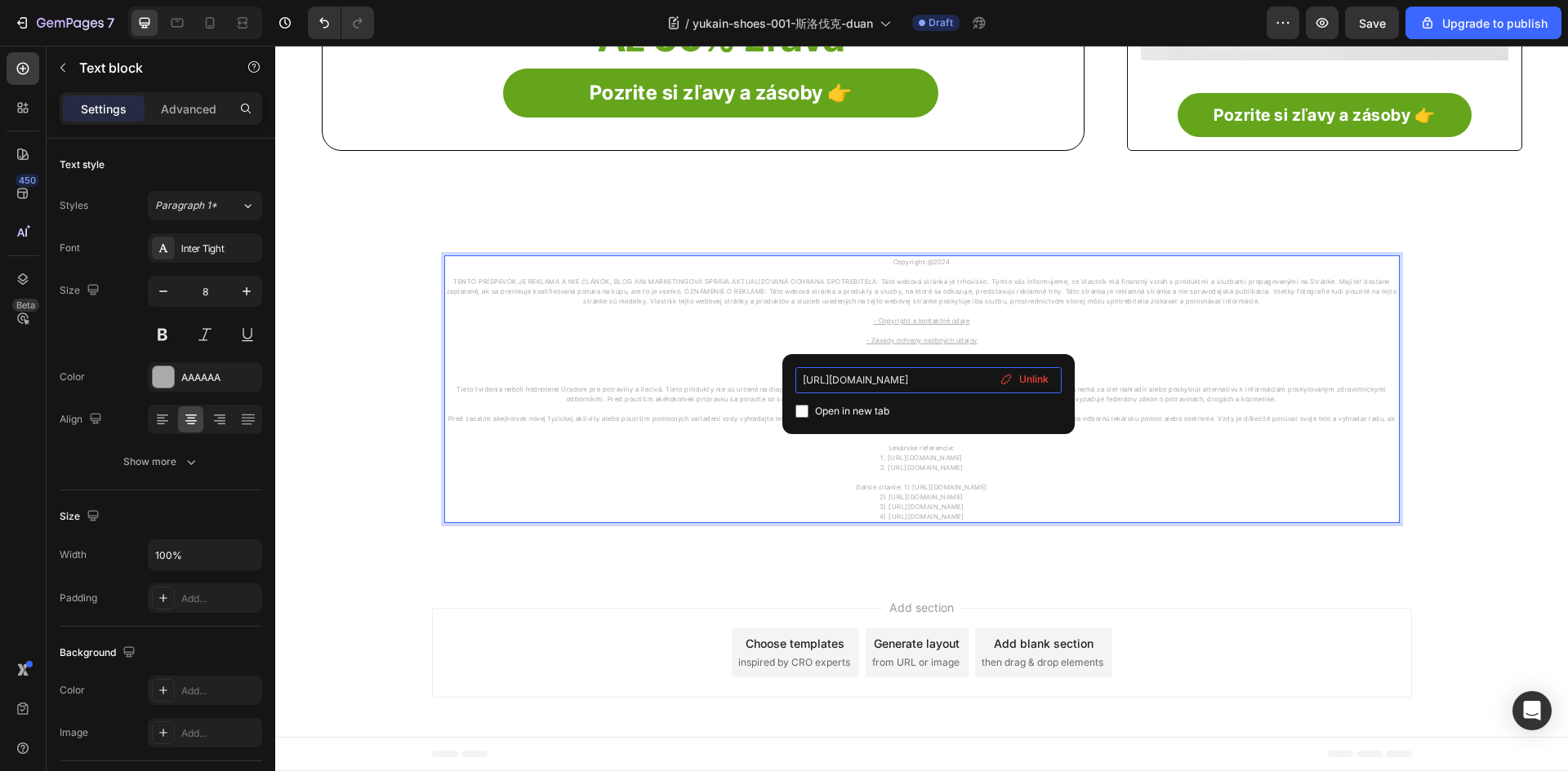
click at [844, 378] on input "[URL][DOMAIN_NAME]" at bounding box center [928, 380] width 267 height 26
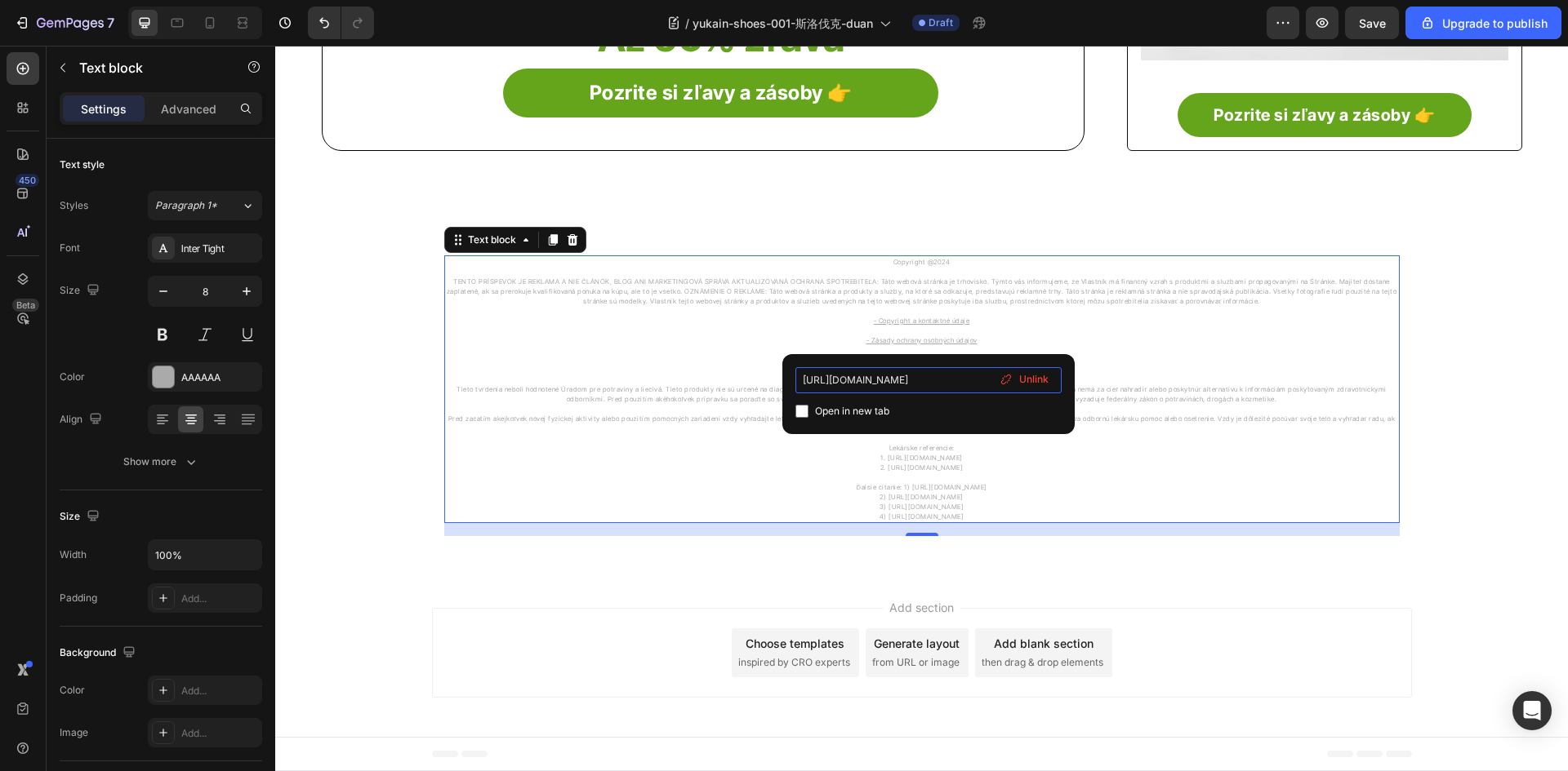
click at [844, 378] on input "[URL][DOMAIN_NAME]" at bounding box center [928, 380] width 267 height 26
type input "[URL][DOMAIN_NAME]"
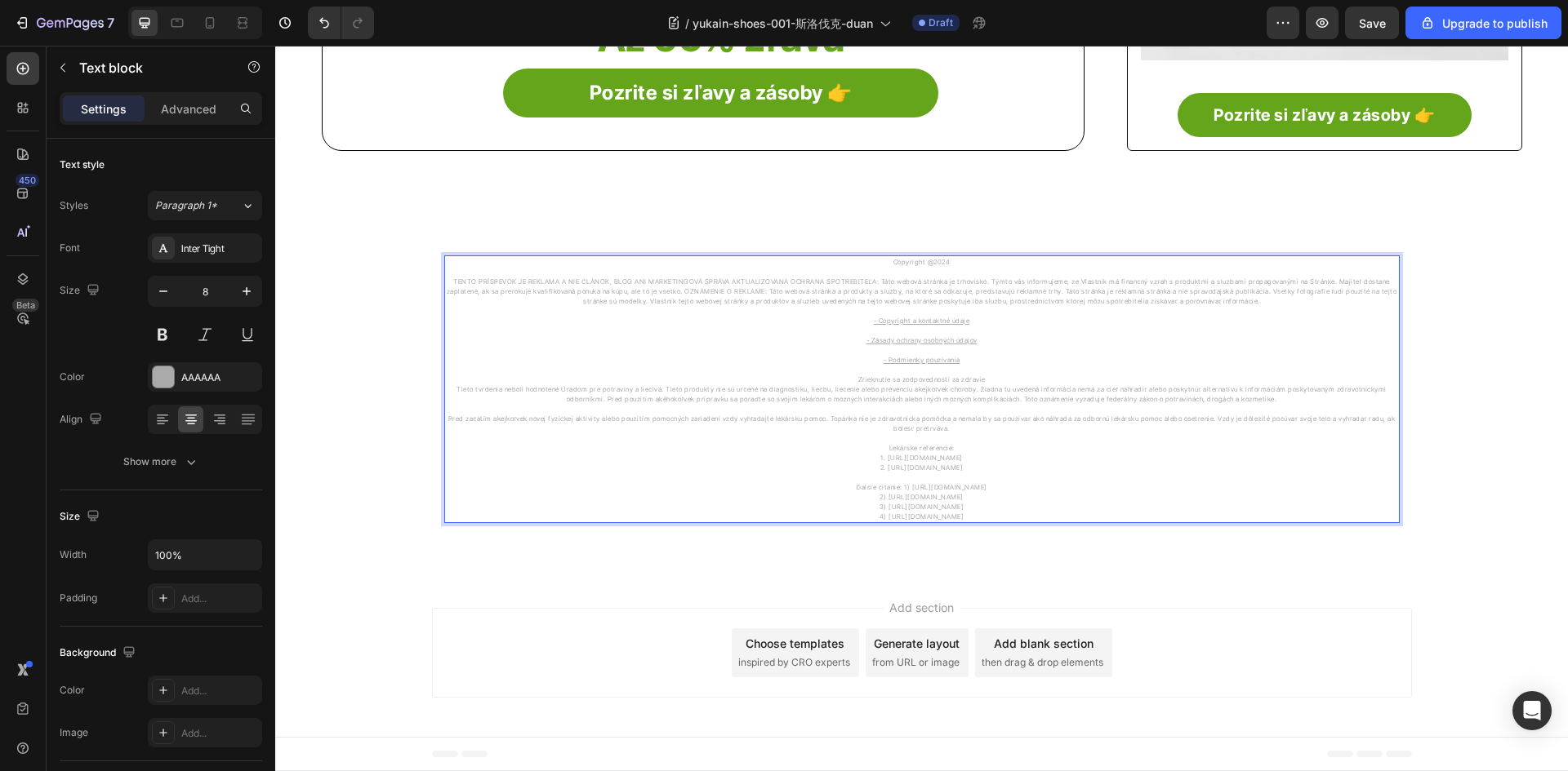
click at [908, 400] on p "Tieto tvrdenia neboli hodnotené Úradom pre potraviny a liečivá. Tieto produkty …" at bounding box center [921, 394] width 952 height 20
click at [912, 358] on u "- Podmienky používania" at bounding box center [921, 360] width 76 height 8
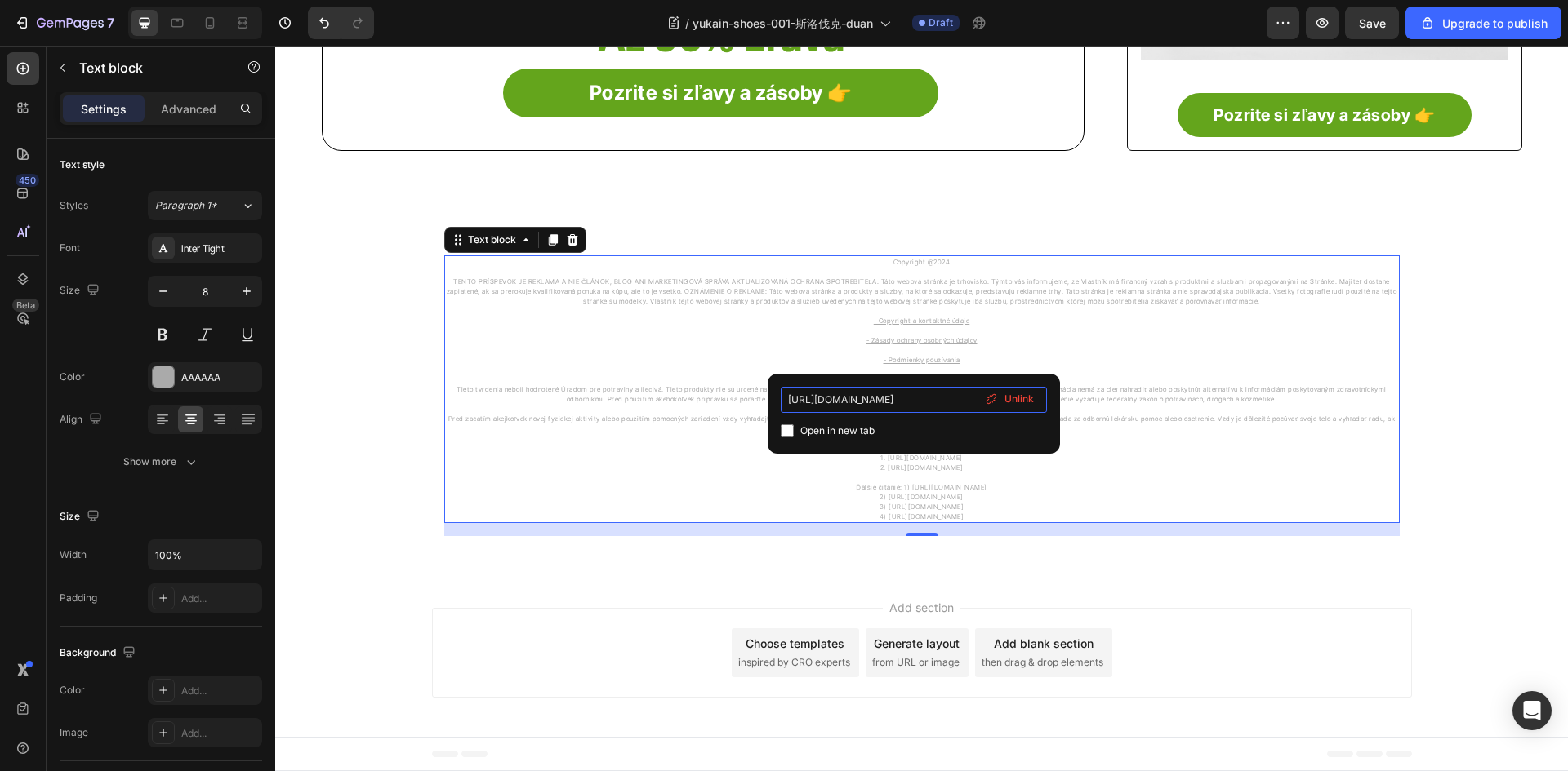
click at [838, 394] on input "[URL][DOMAIN_NAME]" at bounding box center [913, 400] width 267 height 26
paste input "yukain"
type input "[URL][DOMAIN_NAME]"
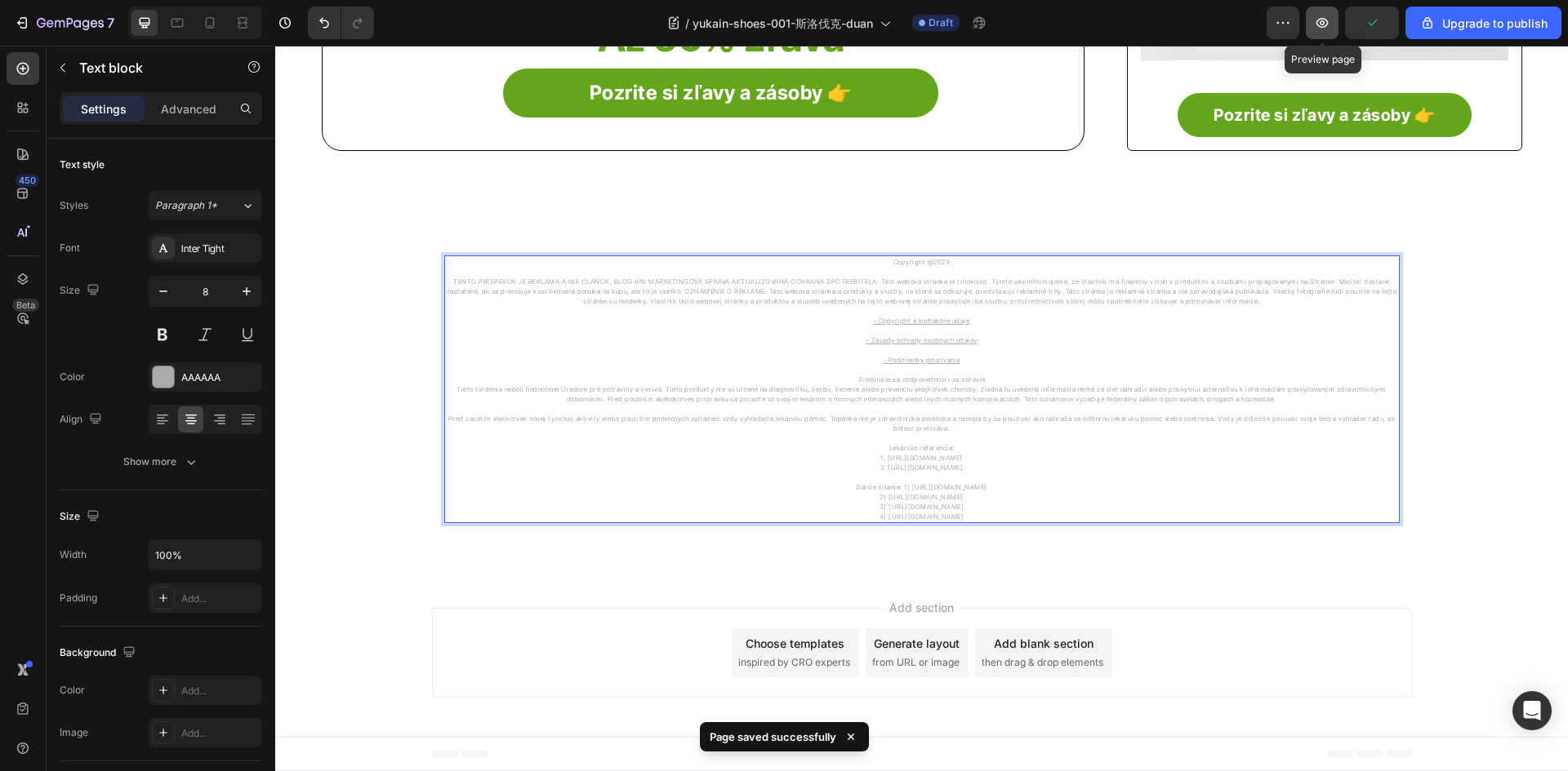
click at [1330, 23] on icon "button" at bounding box center [1322, 23] width 17 height 17
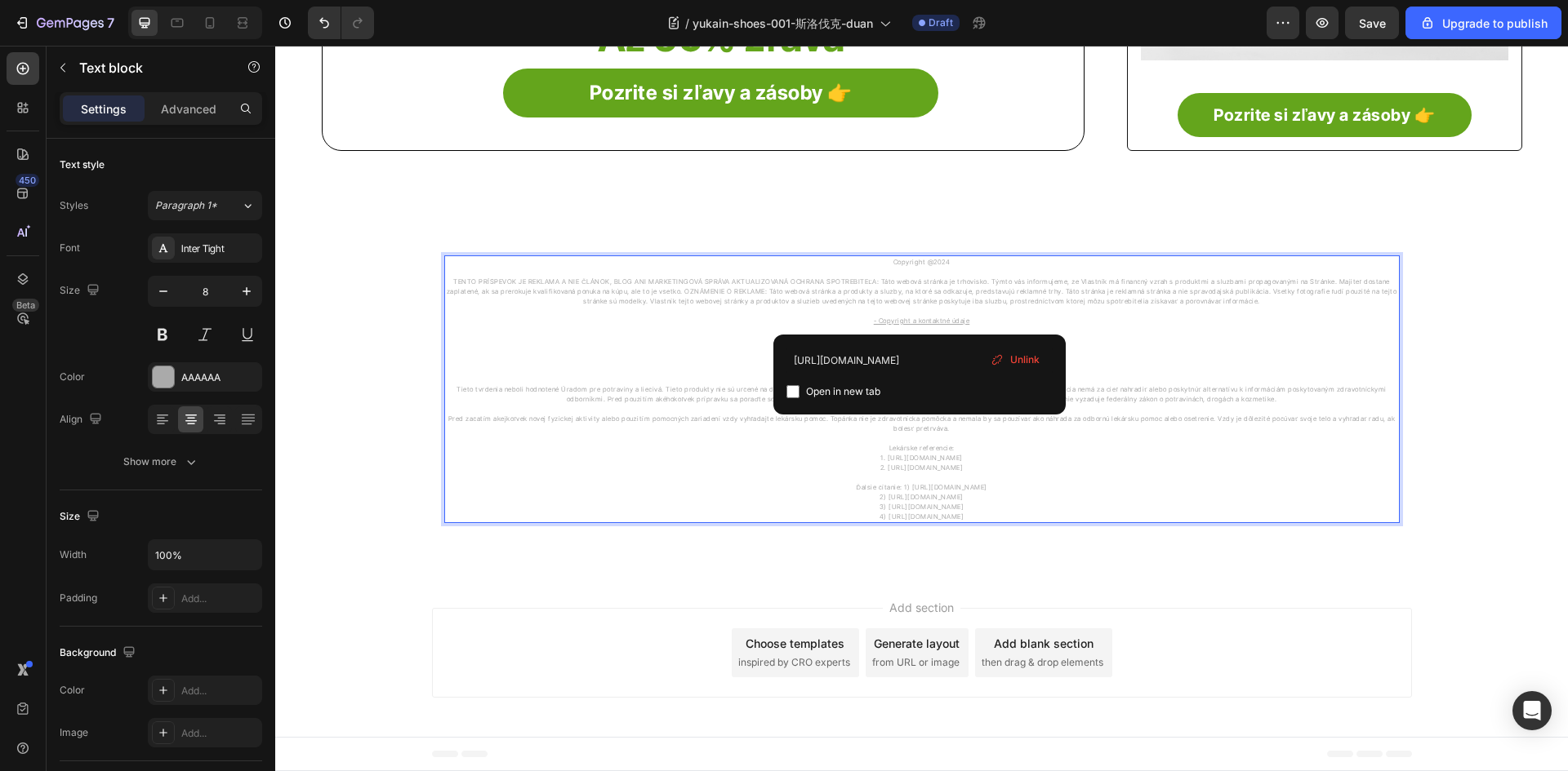
click at [921, 320] on u "- Copyright a kontaktné údaje" at bounding box center [921, 320] width 96 height 8
click at [868, 360] on input "[URL][DOMAIN_NAME]" at bounding box center [919, 361] width 267 height 26
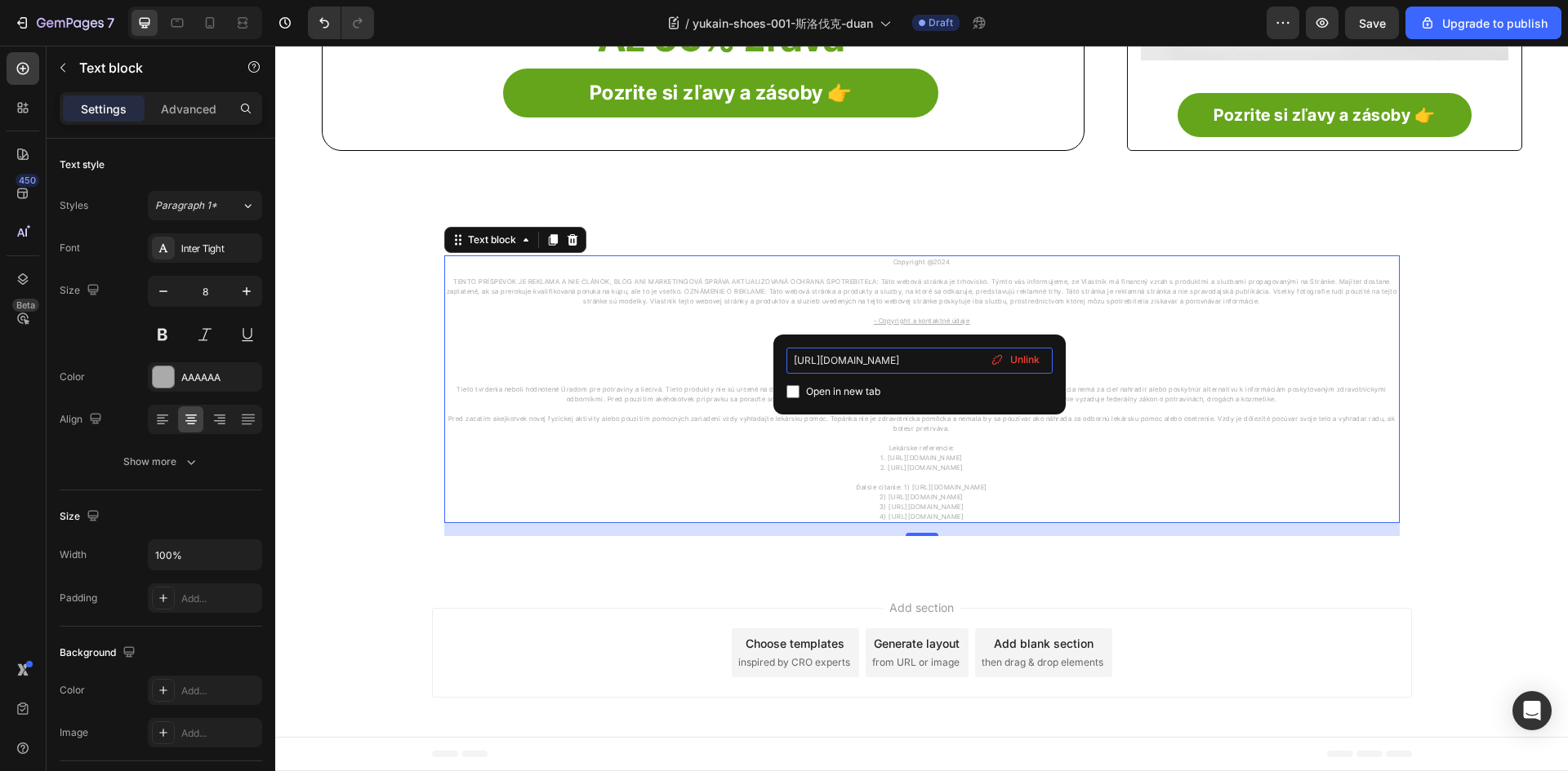
scroll to position [0, 53]
